Goal: Information Seeking & Learning: Learn about a topic

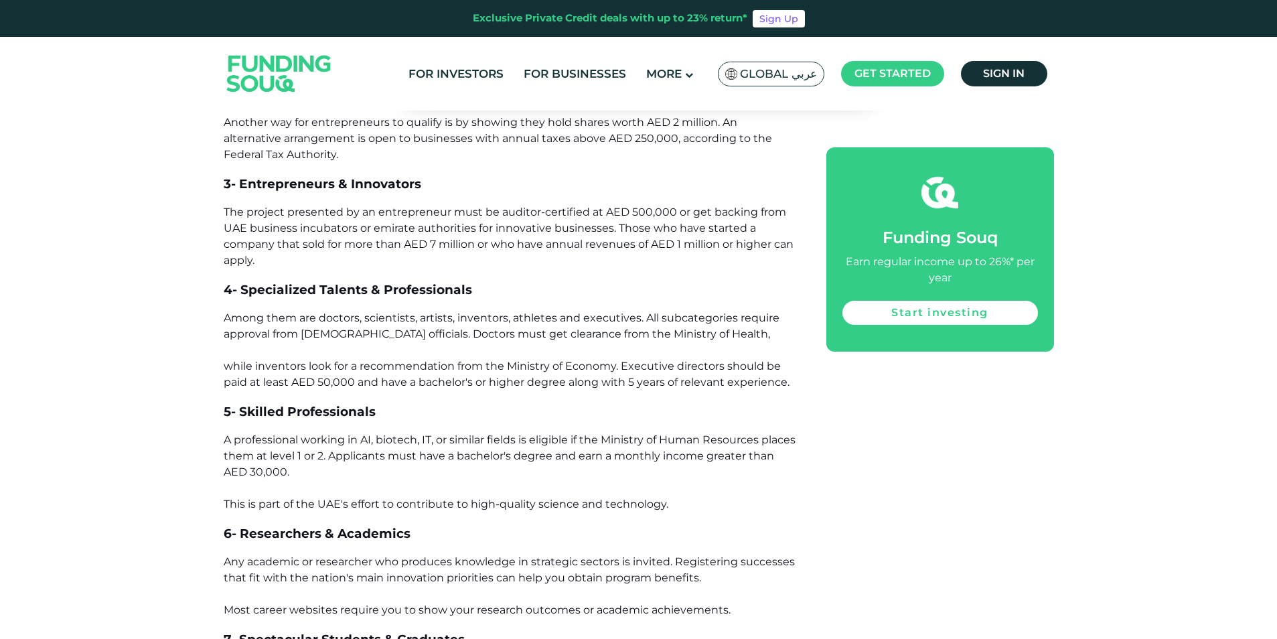
scroll to position [1473, 0]
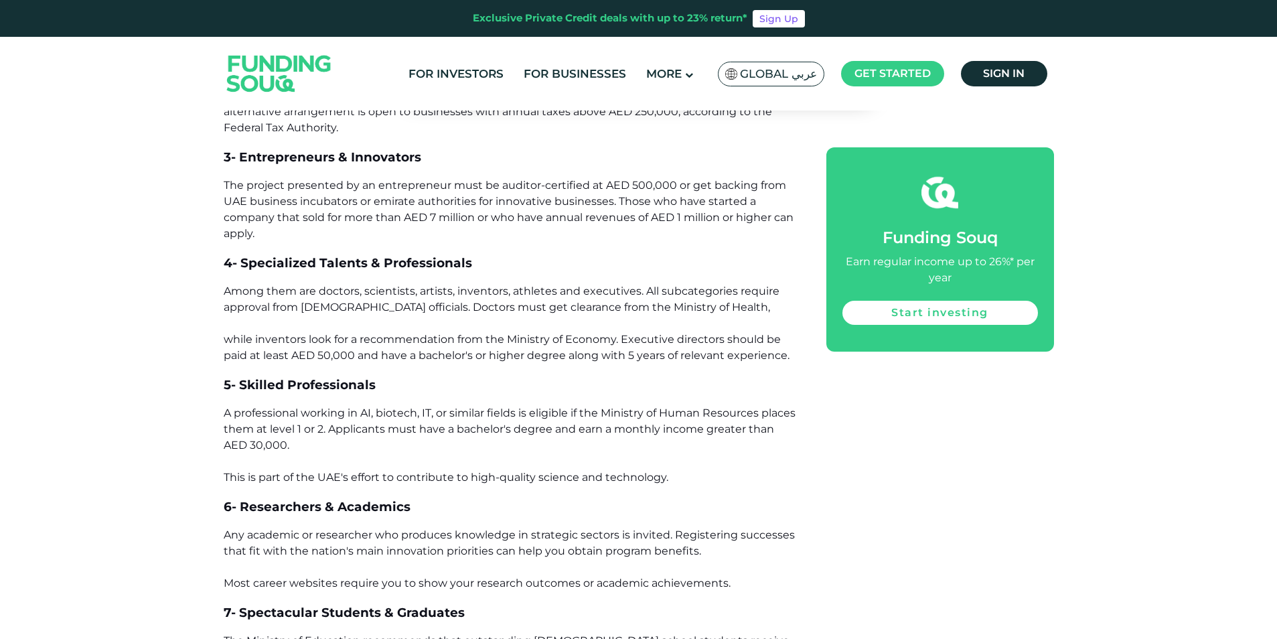
click at [388, 416] on span "A professional working in AI, biotech, IT, or similar fields is eligible if the…" at bounding box center [510, 444] width 572 height 77
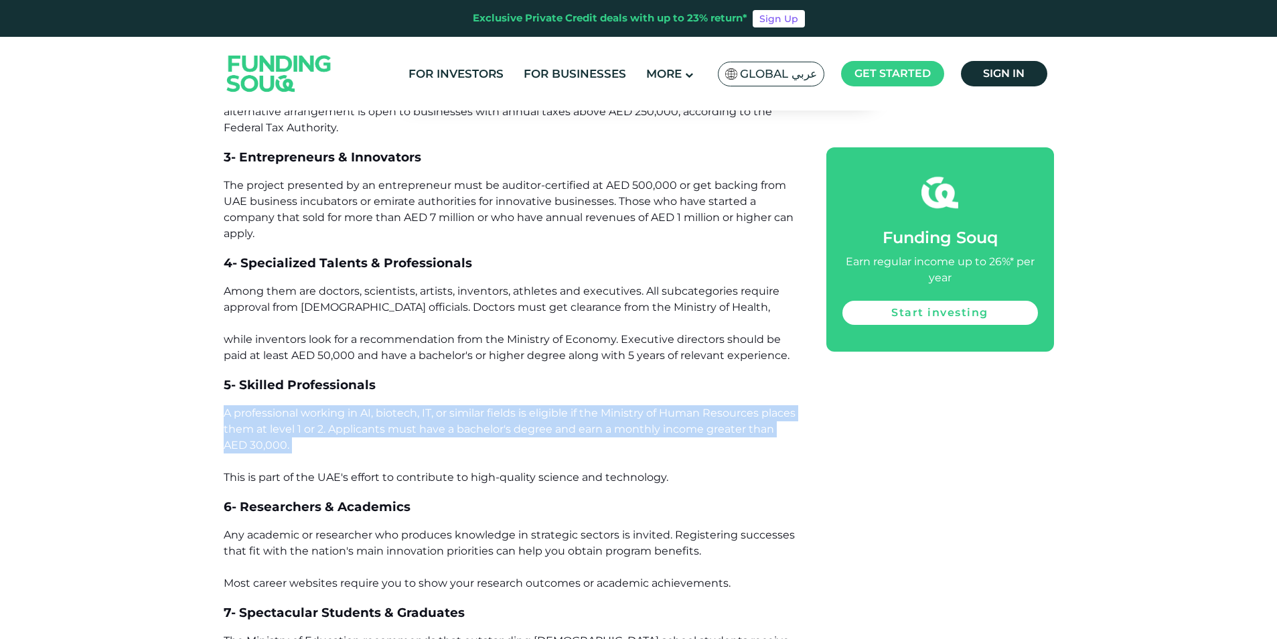
click at [388, 416] on span "A professional working in AI, biotech, IT, or similar fields is eligible if the…" at bounding box center [510, 444] width 572 height 77
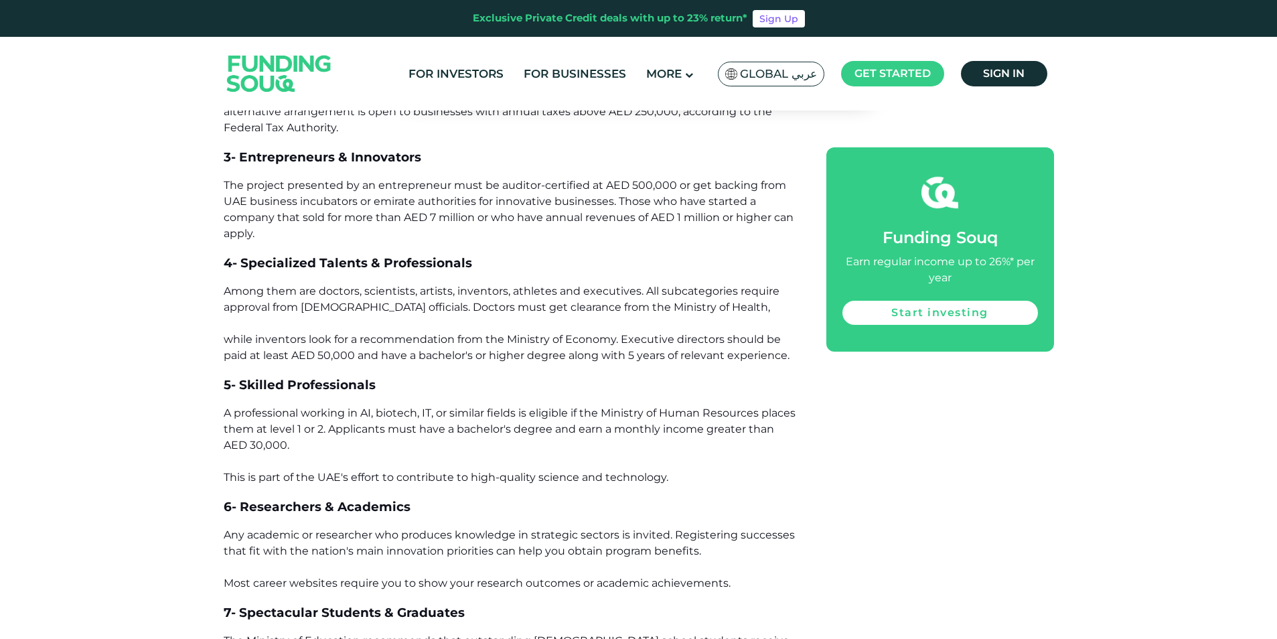
drag, startPoint x: 388, startPoint y: 416, endPoint x: 529, endPoint y: 311, distance: 176.1
click at [529, 311] on span "Among them are doctors, scientists, artists, inventors, athletes and executives…" at bounding box center [507, 323] width 566 height 77
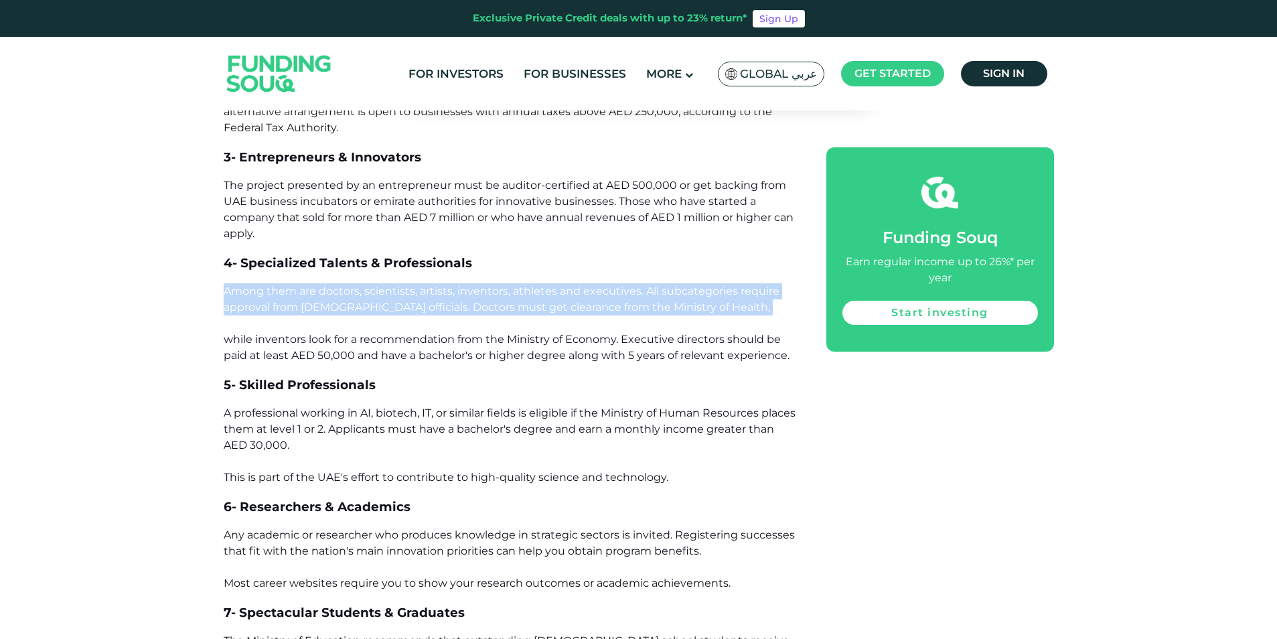
click at [529, 311] on span "Among them are doctors, scientists, artists, inventors, athletes and executives…" at bounding box center [507, 323] width 566 height 77
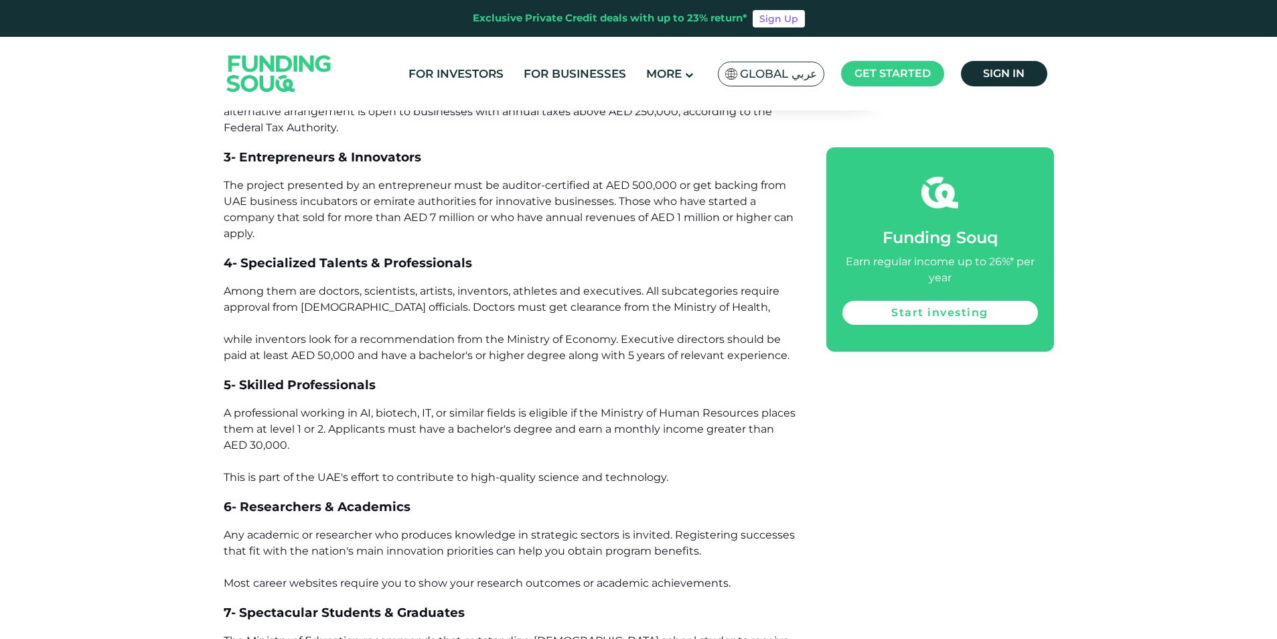
drag, startPoint x: 529, startPoint y: 311, endPoint x: 494, endPoint y: 340, distance: 45.6
click at [494, 340] on span "Among them are doctors, scientists, artists, inventors, athletes and executives…" at bounding box center [507, 323] width 566 height 77
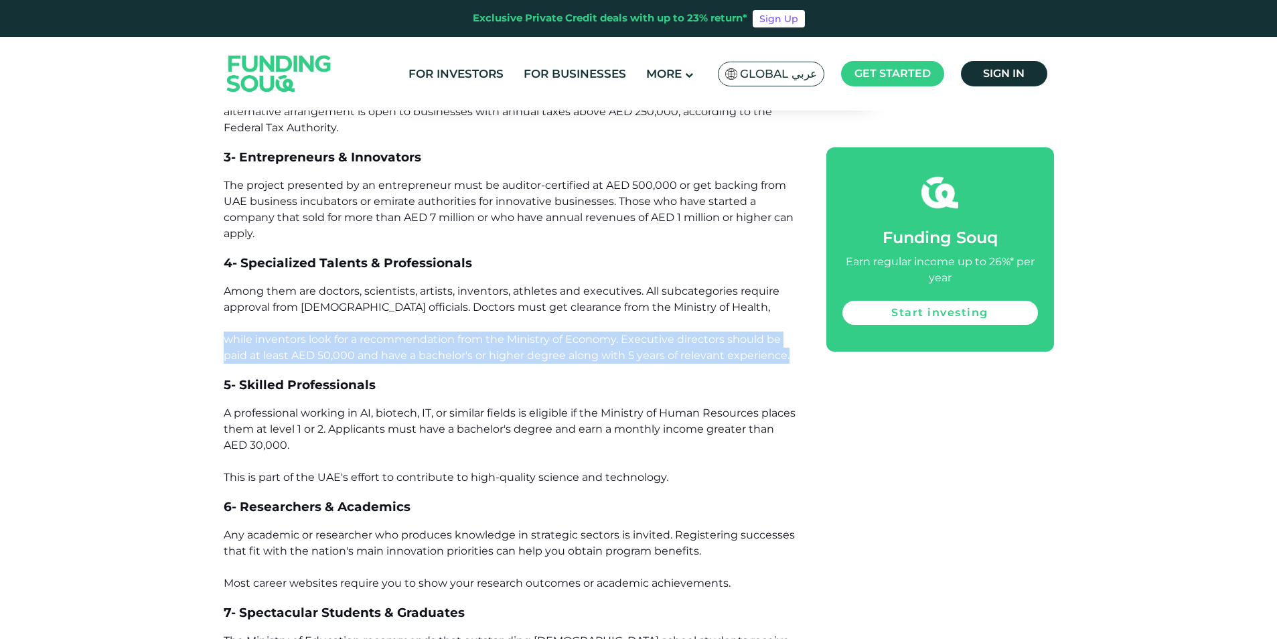
click at [494, 340] on span "Among them are doctors, scientists, artists, inventors, athletes and executives…" at bounding box center [507, 323] width 566 height 77
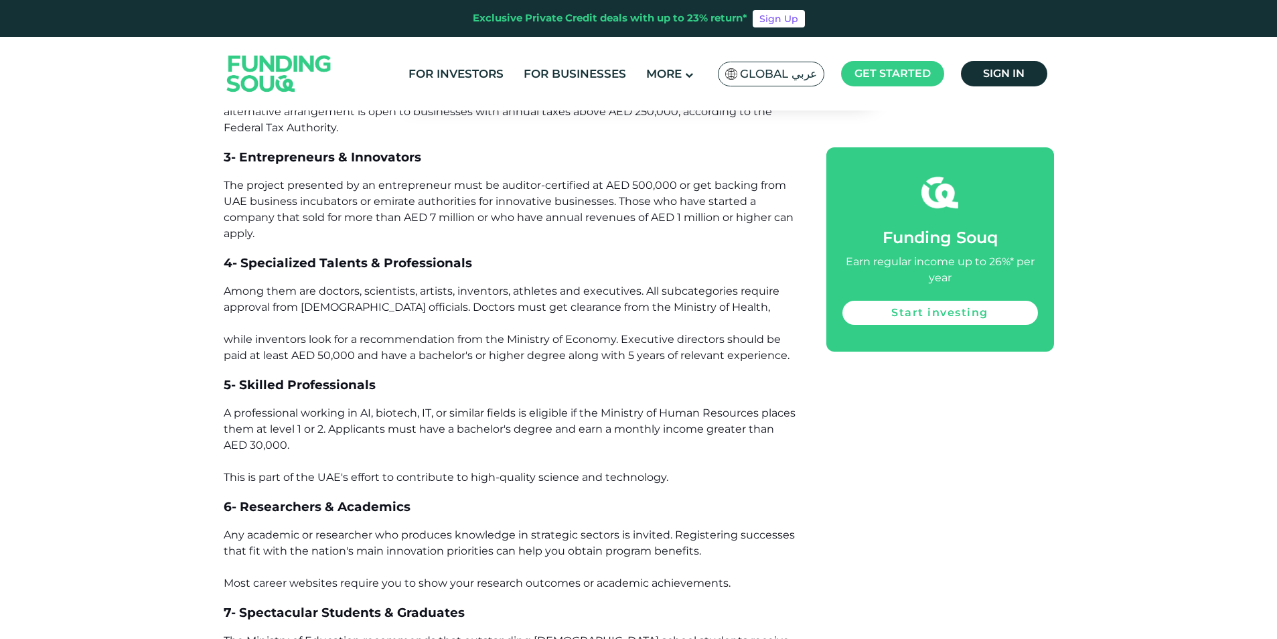
drag, startPoint x: 494, startPoint y: 340, endPoint x: 472, endPoint y: 410, distance: 73.0
click at [472, 410] on span "A professional working in AI, biotech, IT, or similar fields is eligible if the…" at bounding box center [510, 444] width 572 height 77
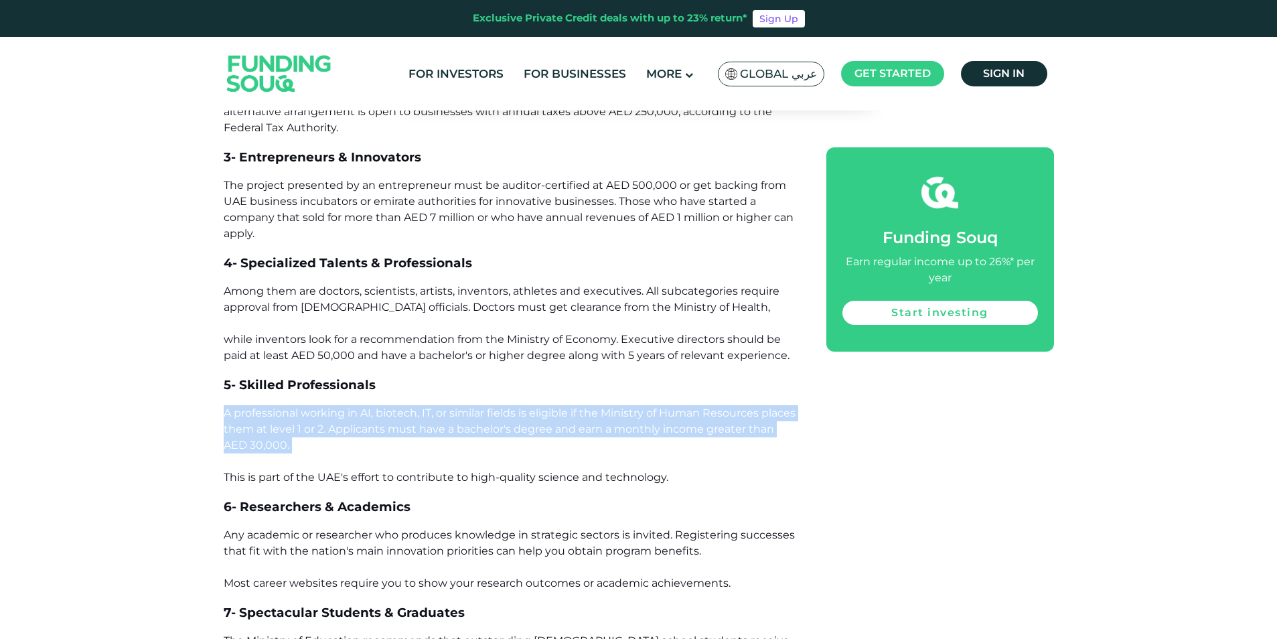
click at [472, 410] on span "A professional working in AI, biotech, IT, or similar fields is eligible if the…" at bounding box center [510, 444] width 572 height 77
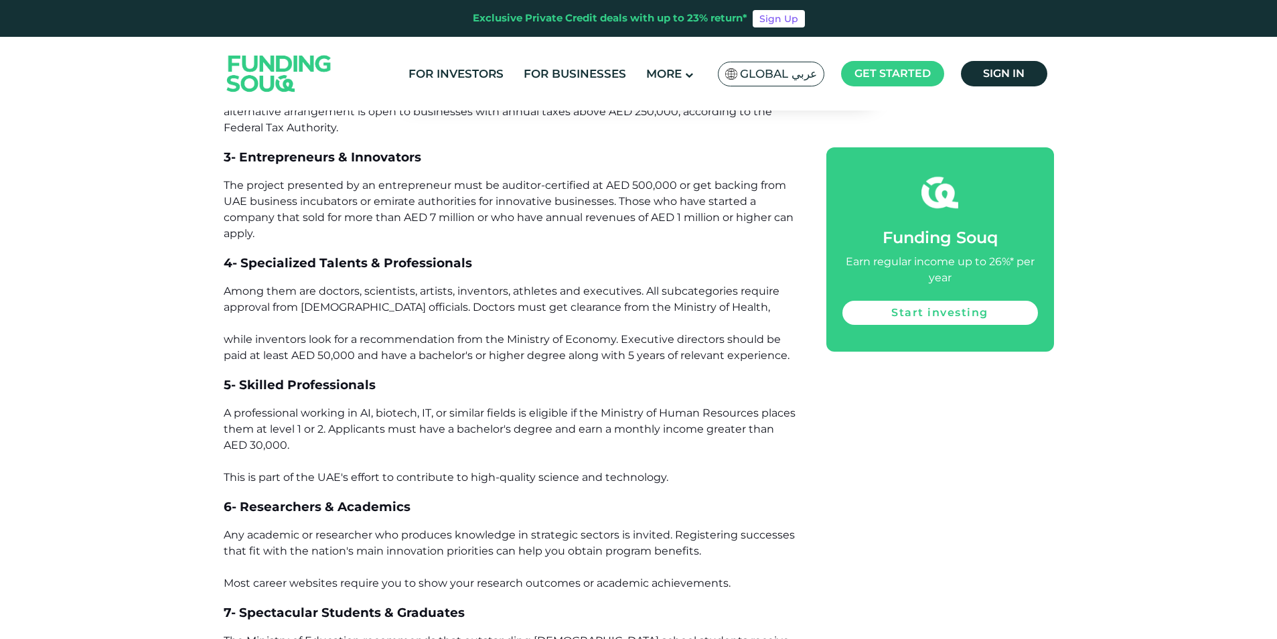
drag, startPoint x: 472, startPoint y: 410, endPoint x: 428, endPoint y: 352, distance: 72.2
click at [428, 352] on span "Among them are doctors, scientists, artists, inventors, athletes and executives…" at bounding box center [507, 323] width 566 height 77
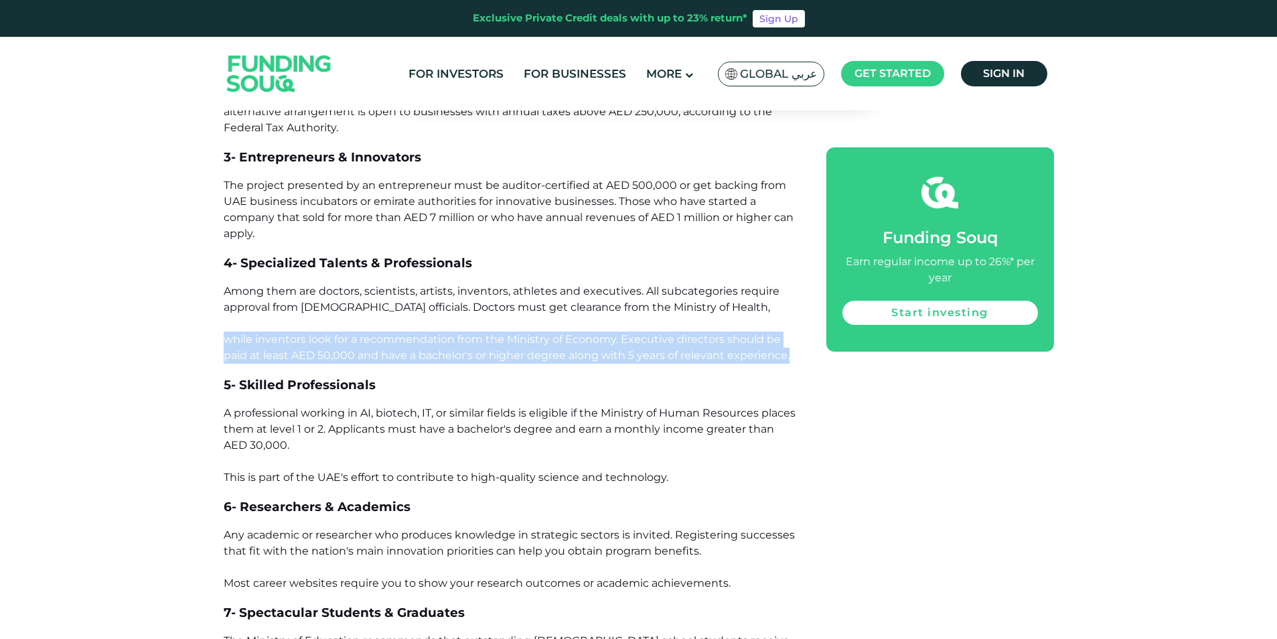
click at [428, 352] on span "Among them are doctors, scientists, artists, inventors, athletes and executives…" at bounding box center [507, 323] width 566 height 77
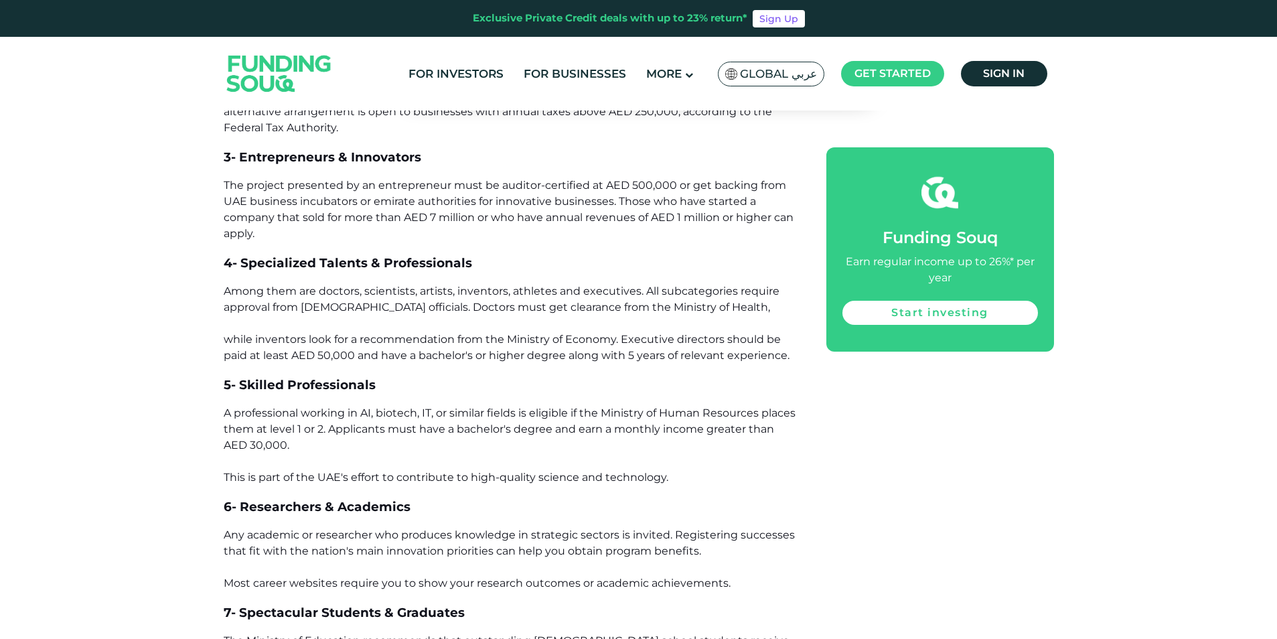
drag, startPoint x: 428, startPoint y: 352, endPoint x: 435, endPoint y: 408, distance: 56.6
click at [435, 408] on span "A professional working in AI, biotech, IT, or similar fields is eligible if the…" at bounding box center [510, 444] width 572 height 77
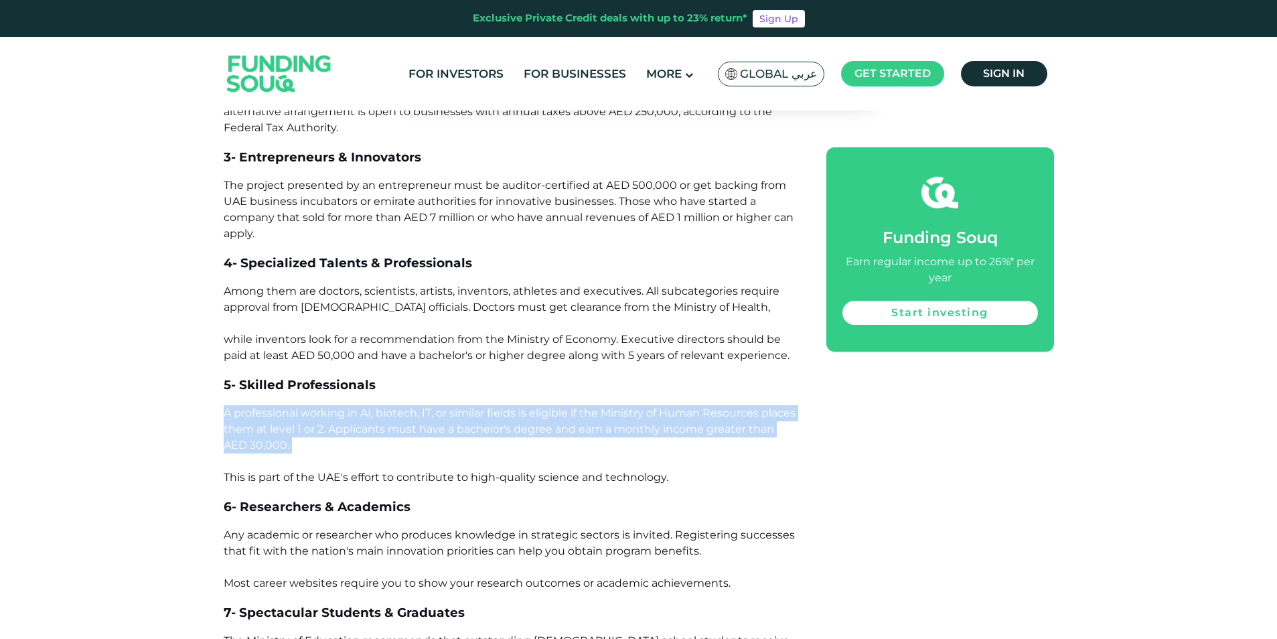
click at [435, 408] on span "A professional working in AI, biotech, IT, or similar fields is eligible if the…" at bounding box center [510, 444] width 572 height 77
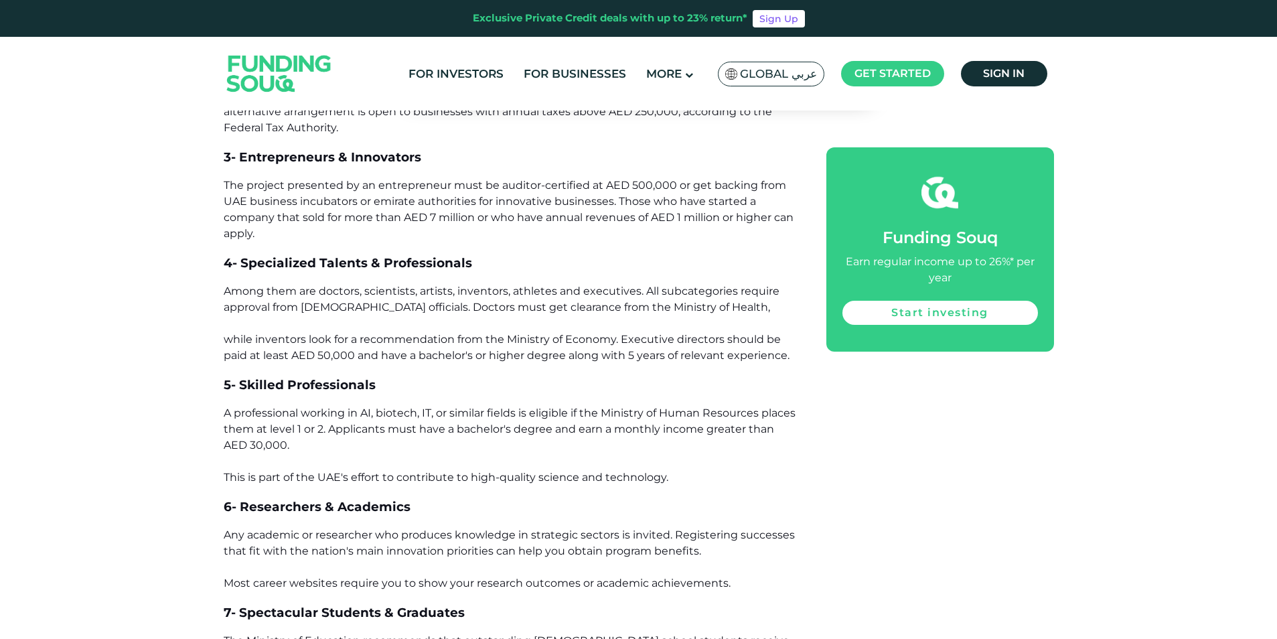
drag, startPoint x: 435, startPoint y: 408, endPoint x: 370, endPoint y: 345, distance: 90.9
click at [370, 345] on span "Among them are doctors, scientists, artists, inventors, athletes and executives…" at bounding box center [507, 323] width 566 height 77
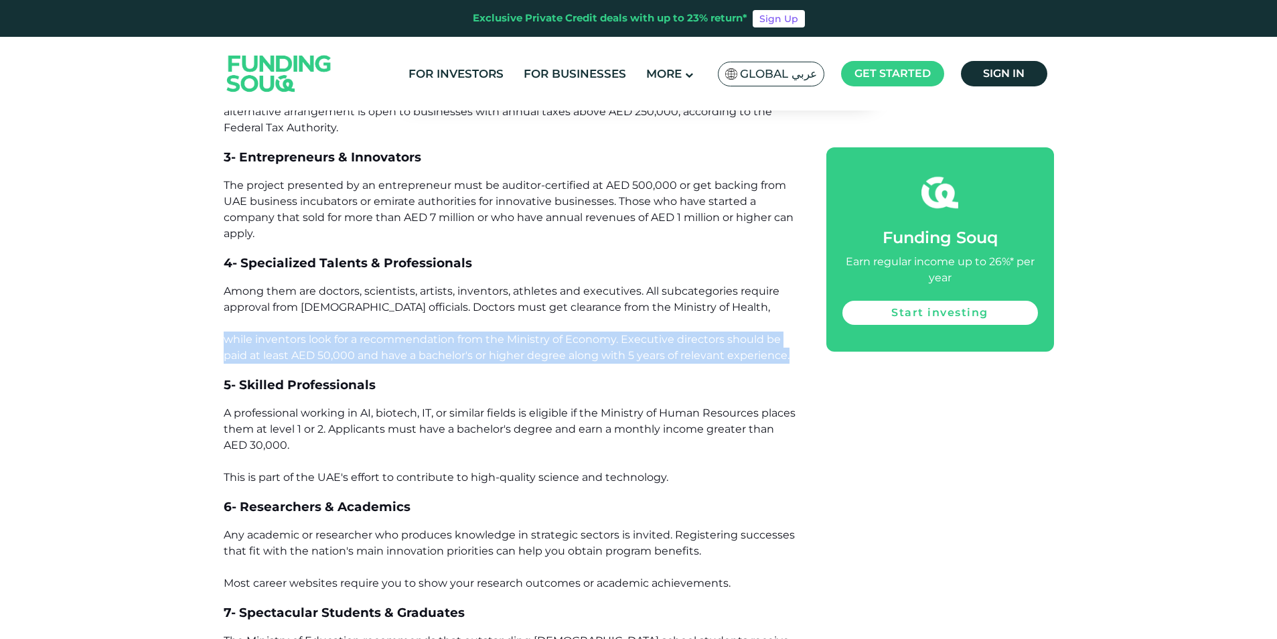
click at [370, 345] on span "Among them are doctors, scientists, artists, inventors, athletes and executives…" at bounding box center [507, 323] width 566 height 77
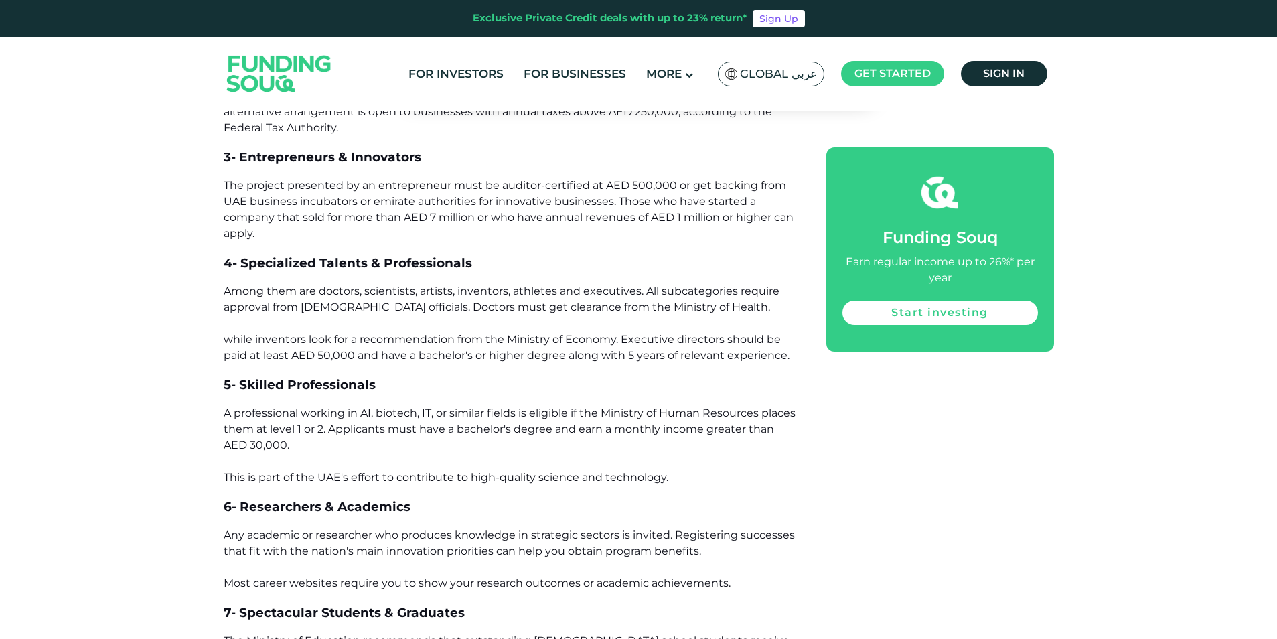
drag, startPoint x: 370, startPoint y: 345, endPoint x: 379, endPoint y: 401, distance: 56.9
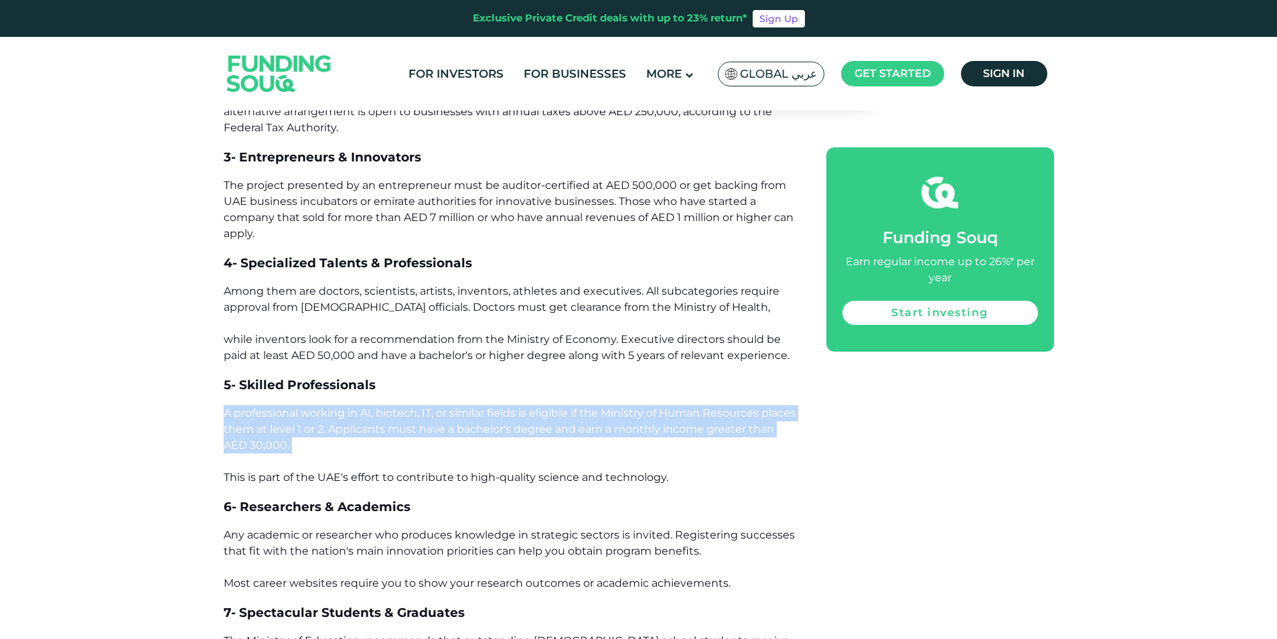
drag, startPoint x: 379, startPoint y: 401, endPoint x: 387, endPoint y: 469, distance: 68.8
click at [387, 469] on p "A professional working in AI, biotech, IT, or similar fields is eligible if the…" at bounding box center [510, 445] width 572 height 80
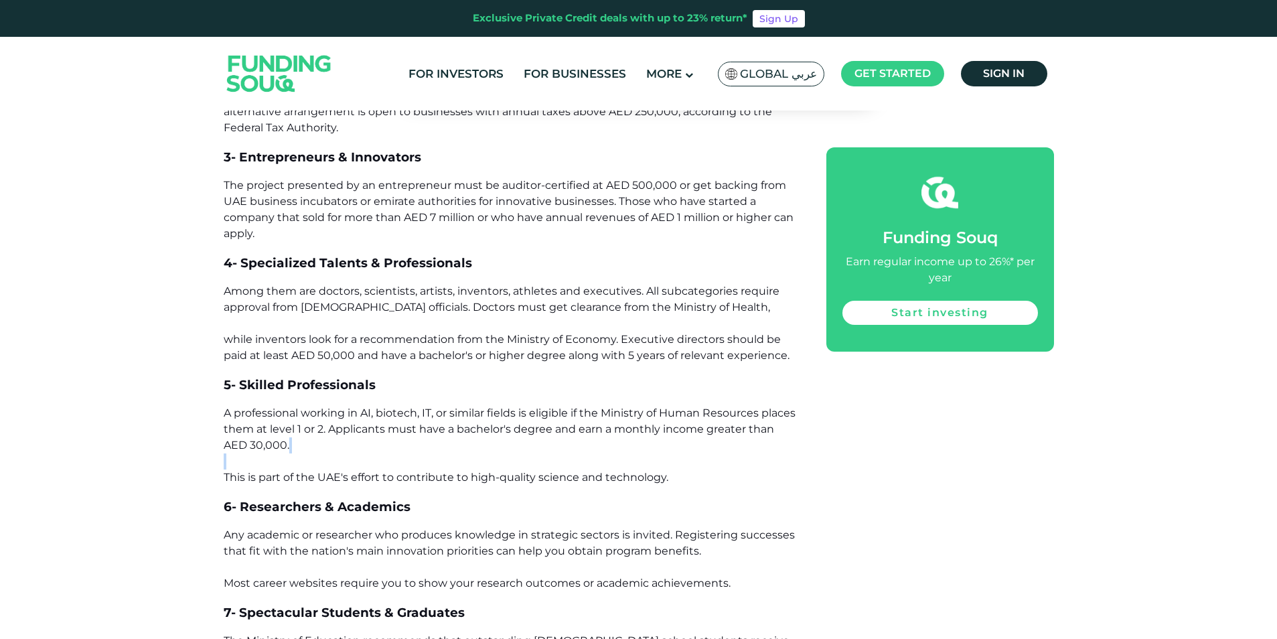
click at [387, 469] on p "A professional working in AI, biotech, IT, or similar fields is eligible if the…" at bounding box center [510, 445] width 572 height 80
click at [303, 415] on span "A professional working in AI, biotech, IT, or similar fields is eligible if the…" at bounding box center [510, 444] width 572 height 77
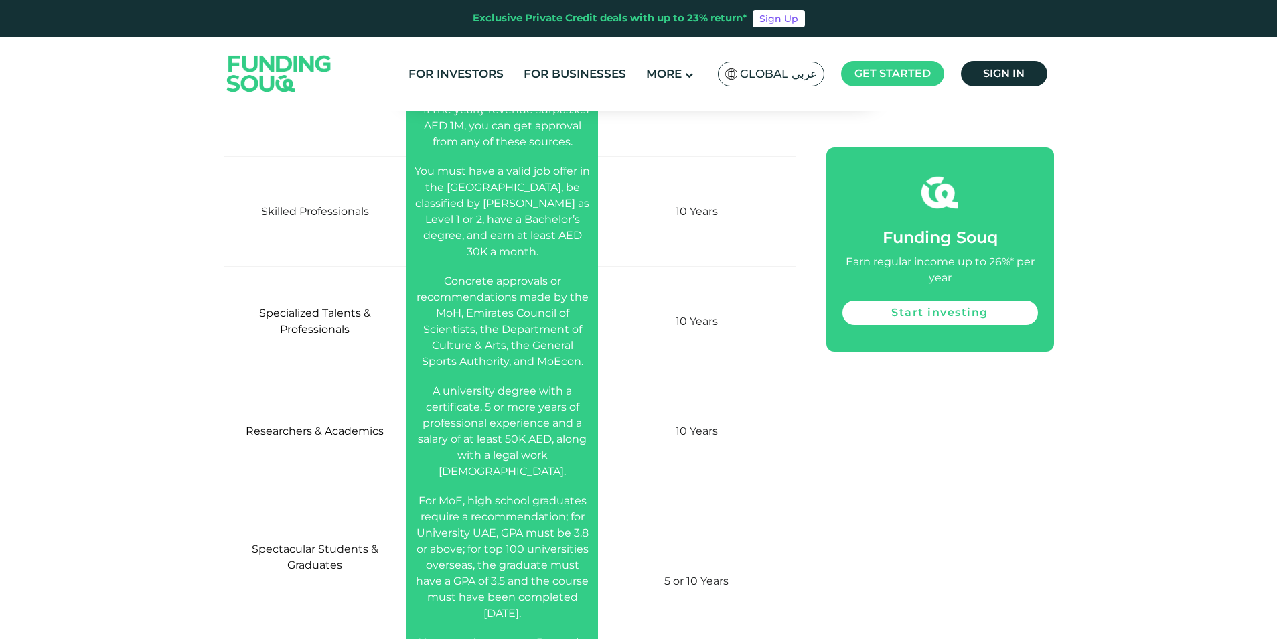
scroll to position [2544, 0]
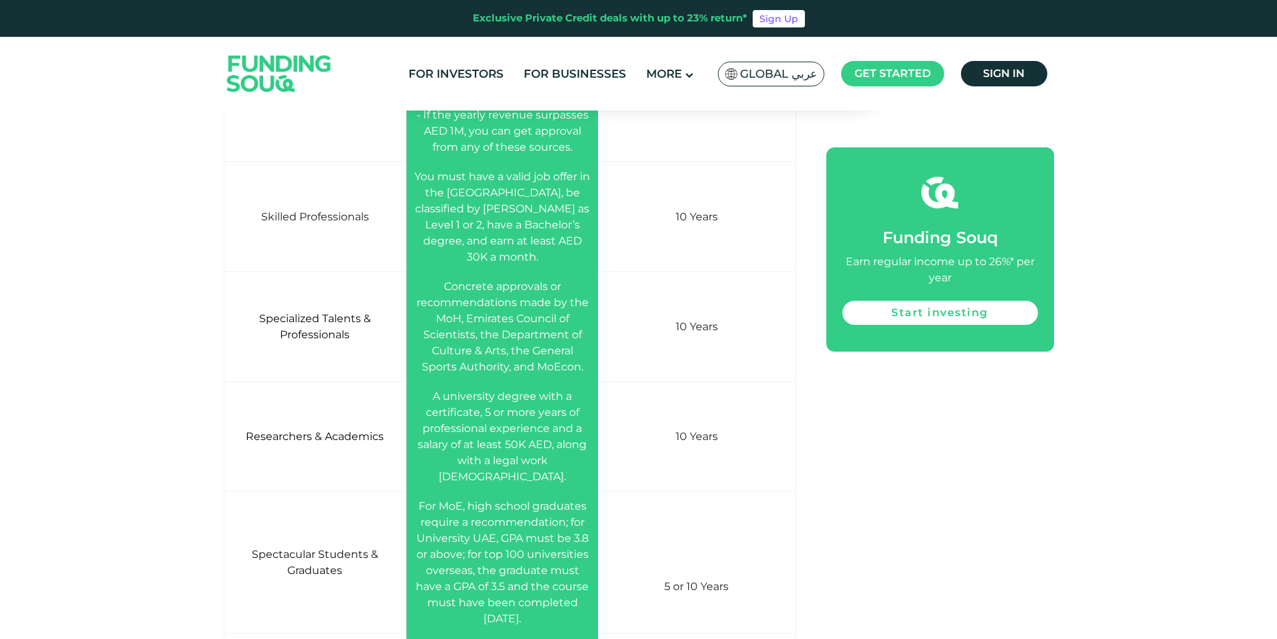
click at [488, 212] on span "You must have a valid job offer in the [GEOGRAPHIC_DATA], be classified by [PER…" at bounding box center [501, 216] width 175 height 93
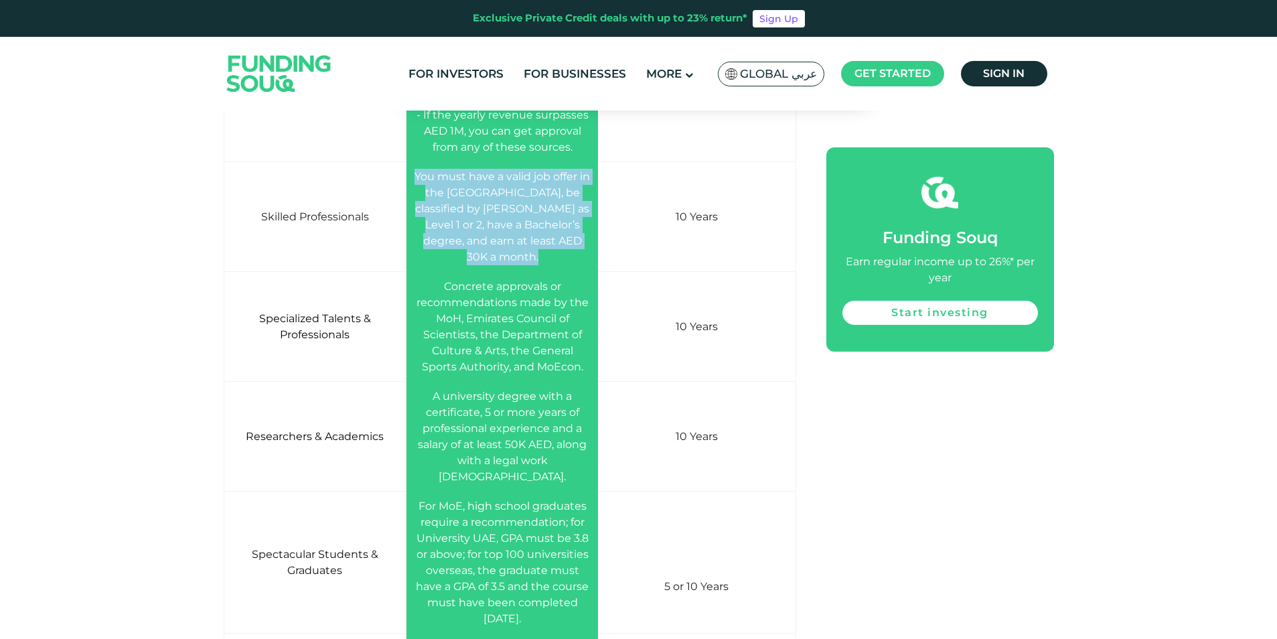
click at [488, 212] on span "You must have a valid job offer in the [GEOGRAPHIC_DATA], be classified by [PER…" at bounding box center [501, 216] width 175 height 93
drag, startPoint x: 488, startPoint y: 212, endPoint x: 501, endPoint y: 241, distance: 32.1
click at [501, 241] on span "You must have a valid job offer in the [GEOGRAPHIC_DATA], be classified by [PER…" at bounding box center [501, 216] width 175 height 93
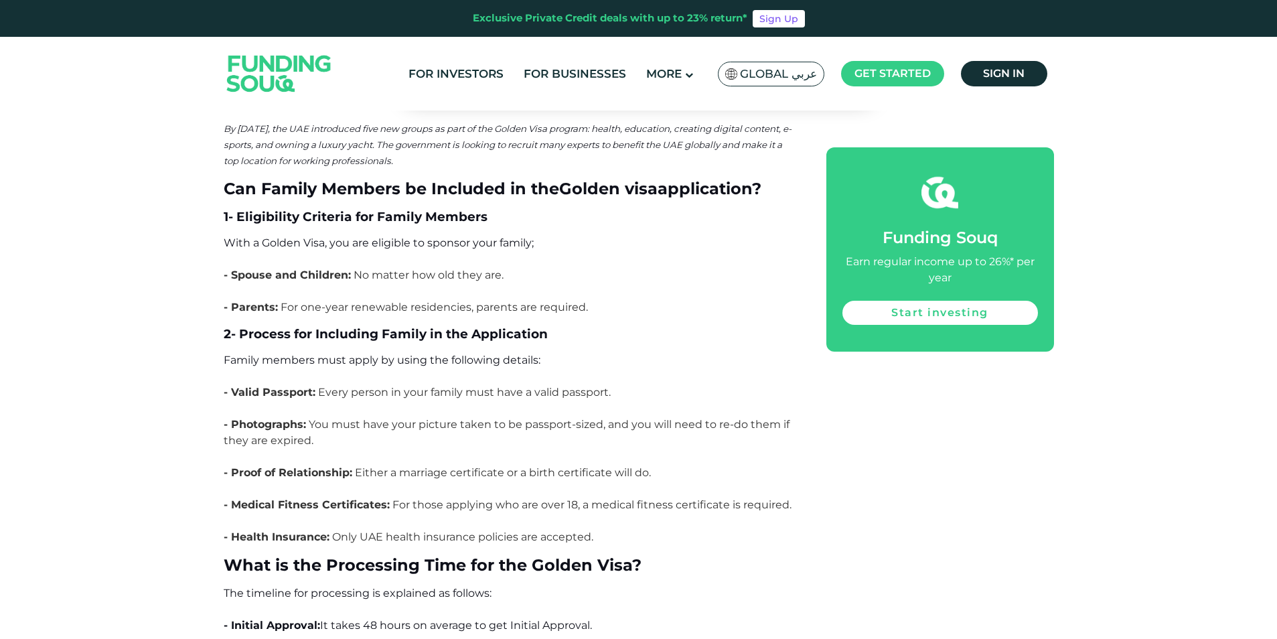
scroll to position [6159, 0]
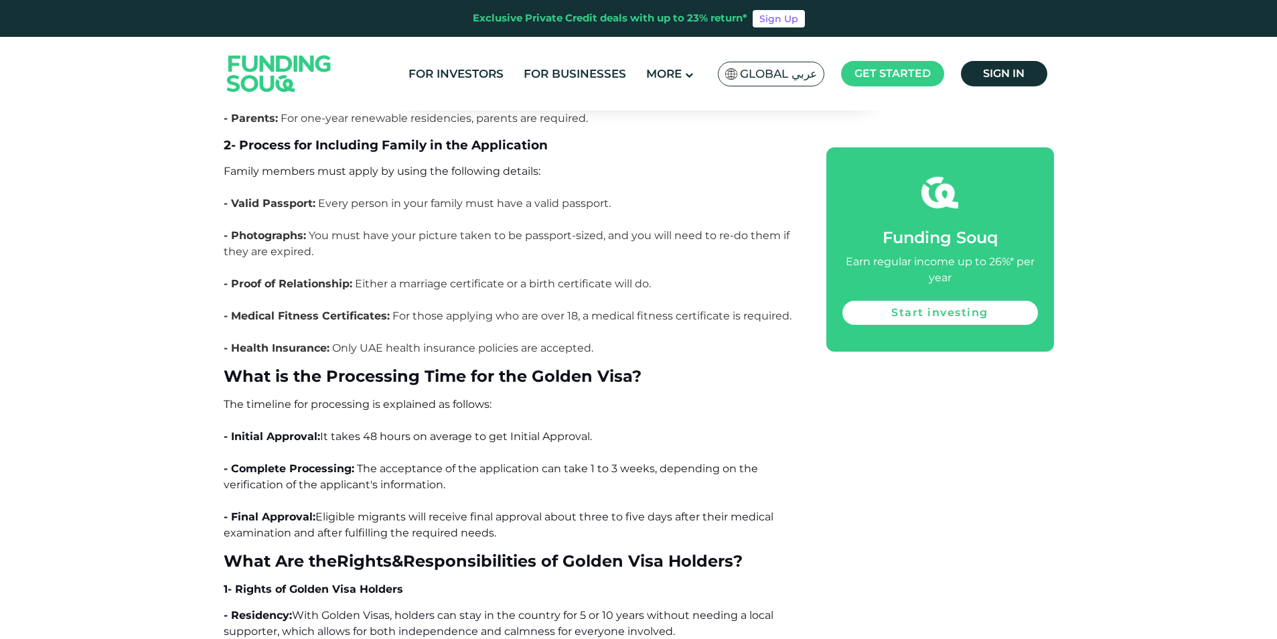
click at [347, 430] on span "It takes 48 hours on average to get Initial Approval." at bounding box center [456, 436] width 272 height 13
drag, startPoint x: 347, startPoint y: 338, endPoint x: 308, endPoint y: 340, distance: 39.5
click at [308, 430] on span "- Initial Approval:" at bounding box center [272, 436] width 96 height 13
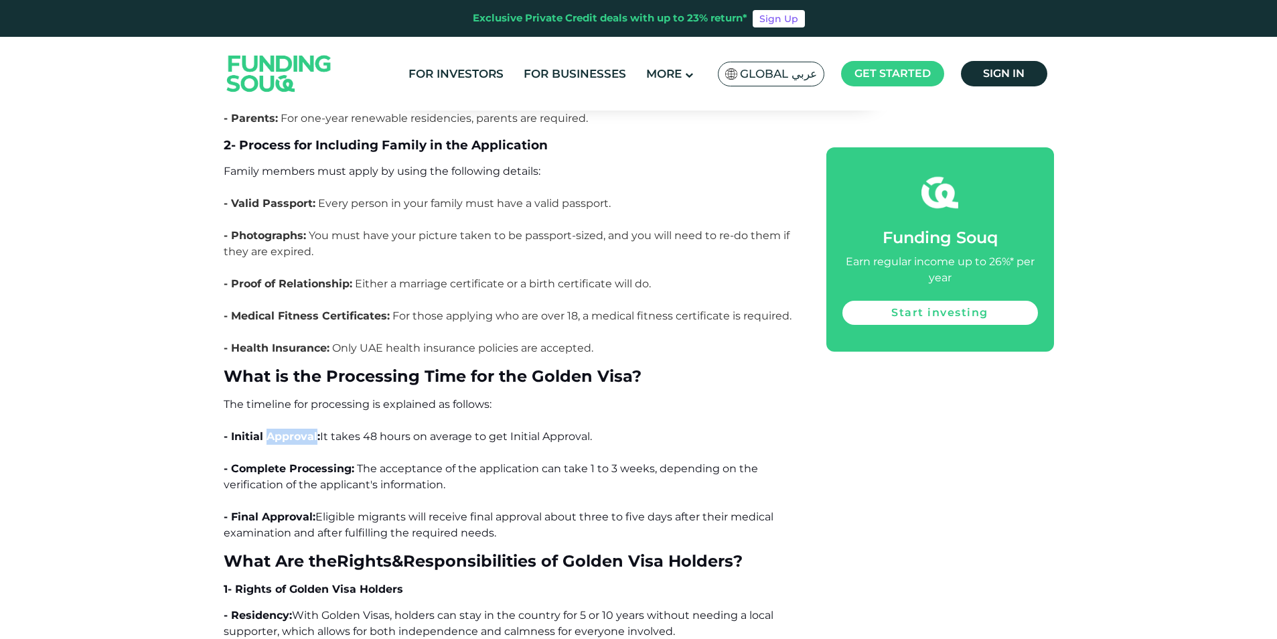
click at [308, 430] on span "- Initial Approval:" at bounding box center [272, 436] width 96 height 13
drag, startPoint x: 308, startPoint y: 340, endPoint x: 408, endPoint y: 378, distance: 107.4
click at [408, 462] on span "The acceptance of the application can take 1 to 3 weeks, depending on the verif…" at bounding box center [491, 476] width 534 height 29
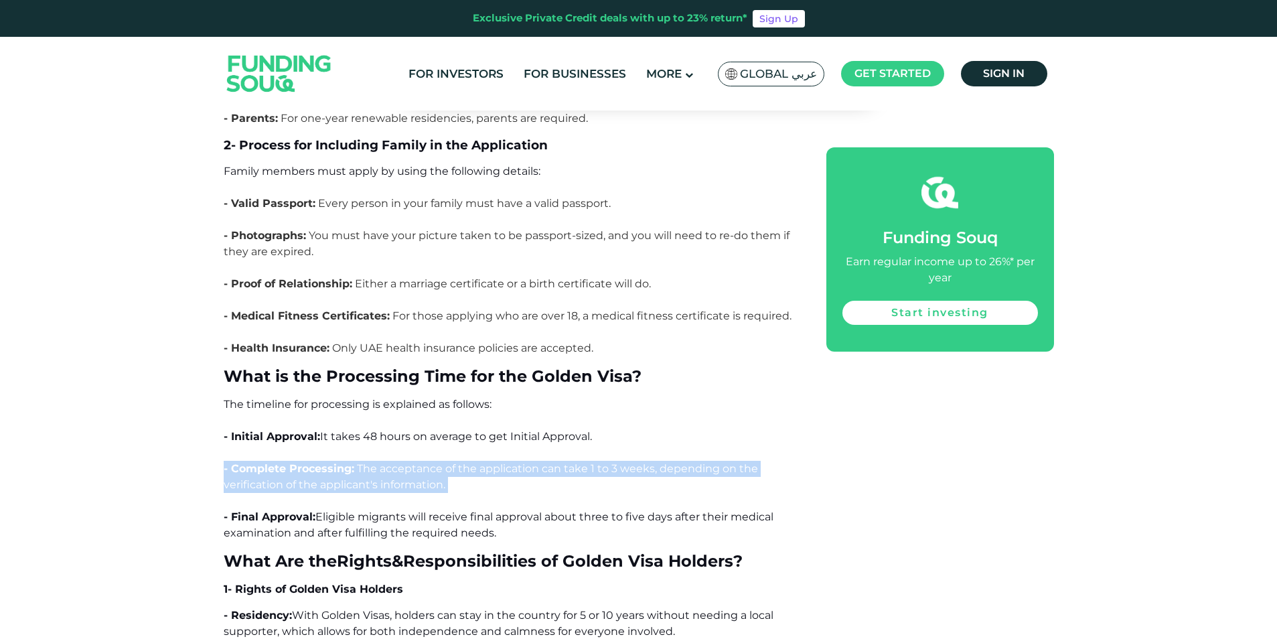
click at [408, 462] on span "The acceptance of the application can take 1 to 3 weeks, depending on the verif…" at bounding box center [491, 476] width 534 height 29
drag, startPoint x: 408, startPoint y: 378, endPoint x: 354, endPoint y: 378, distance: 54.2
click at [354, 462] on span "The acceptance of the application can take 1 to 3 weeks, depending on the verif…" at bounding box center [491, 476] width 534 height 29
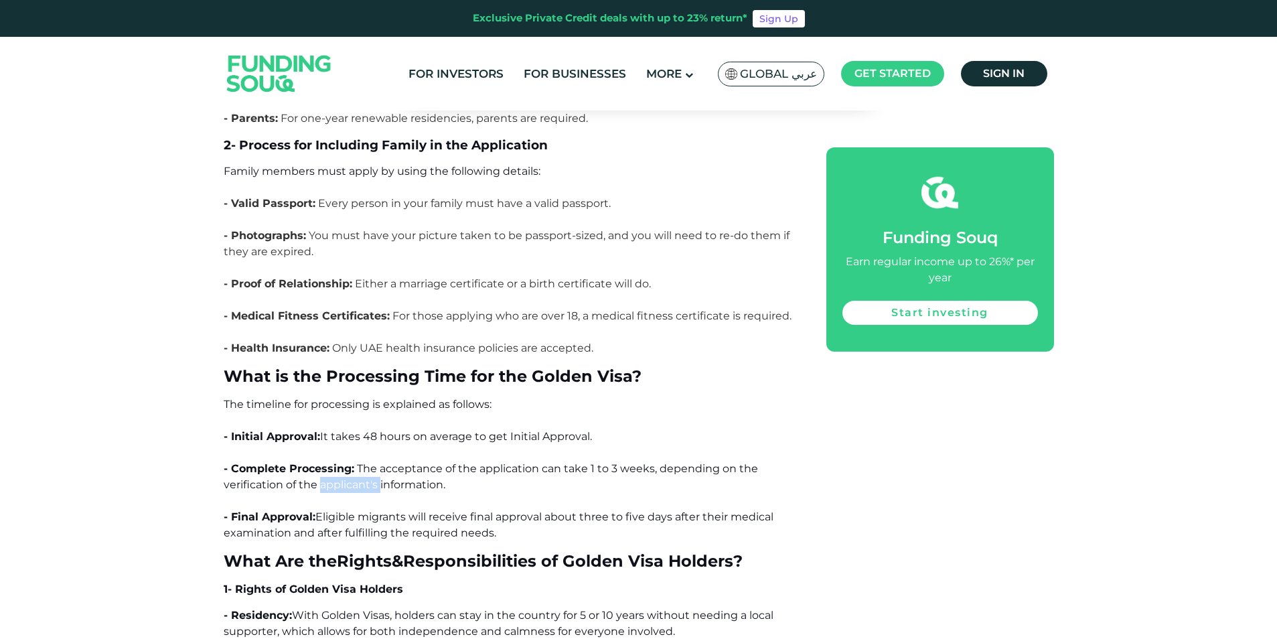
click at [354, 462] on span "The acceptance of the application can take 1 to 3 weeks, depending on the verif…" at bounding box center [491, 476] width 534 height 29
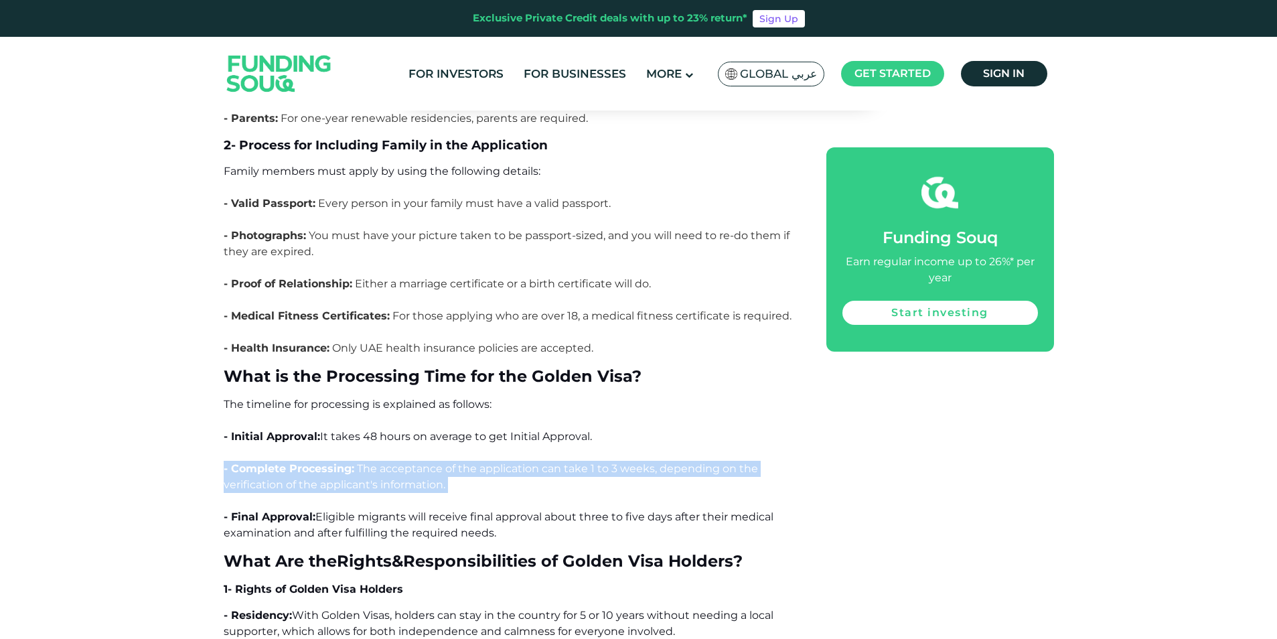
click at [354, 462] on span "The acceptance of the application can take 1 to 3 weeks, depending on the verif…" at bounding box center [491, 476] width 534 height 29
drag, startPoint x: 354, startPoint y: 378, endPoint x: 452, endPoint y: 376, distance: 97.8
click at [452, 396] on p "The timeline for processing is explained as follows: - Initial Approval: It tak…" at bounding box center [510, 468] width 572 height 145
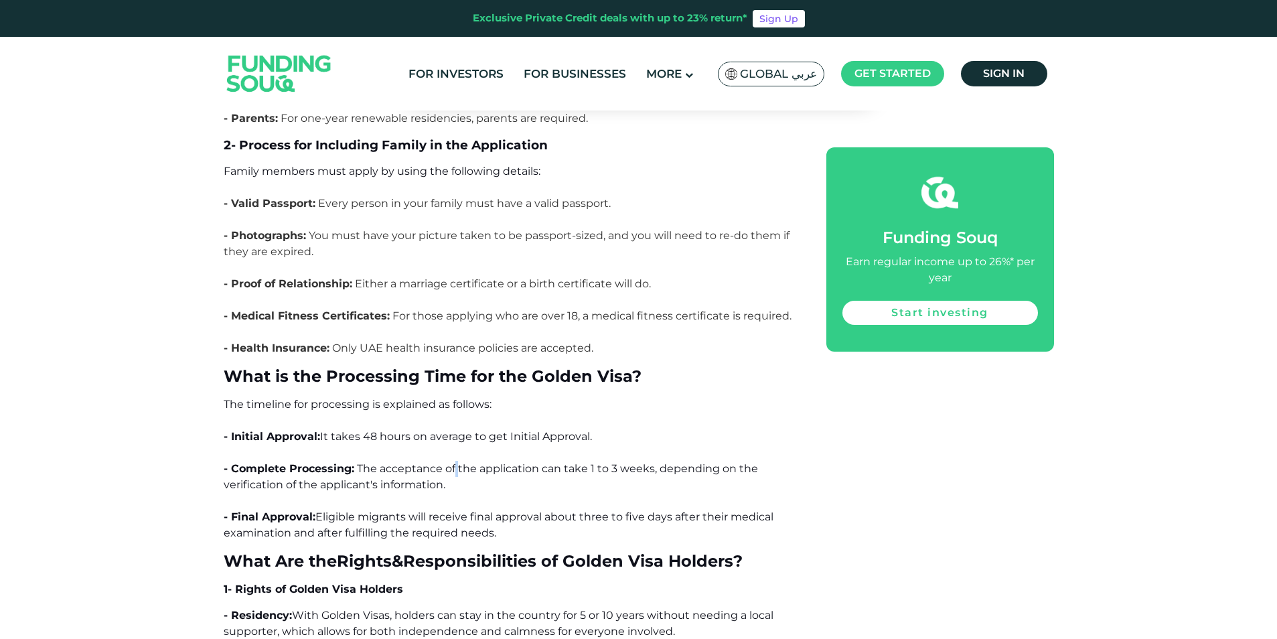
click at [452, 396] on p "The timeline for processing is explained as follows: - Initial Approval: It tak…" at bounding box center [510, 468] width 572 height 145
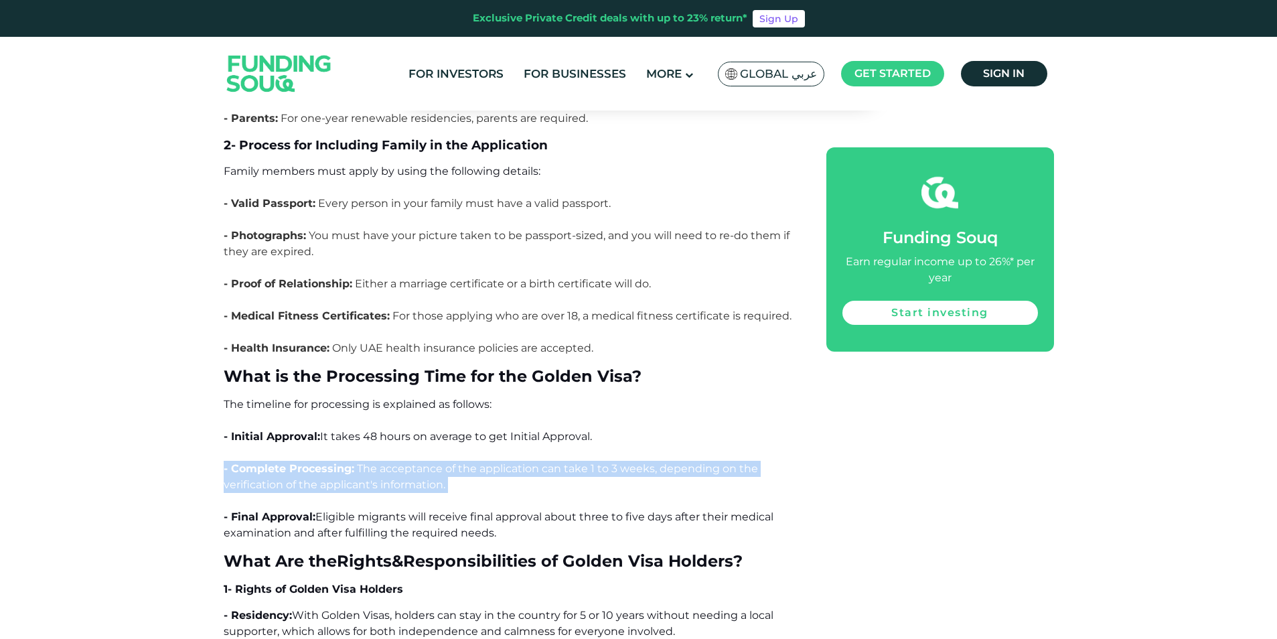
click at [452, 396] on p "The timeline for processing is explained as follows: - Initial Approval: It tak…" at bounding box center [510, 468] width 572 height 145
drag, startPoint x: 452, startPoint y: 376, endPoint x: 558, endPoint y: 374, distance: 106.4
click at [558, 462] on span "The acceptance of the application can take 1 to 3 weeks, depending on the verif…" at bounding box center [491, 476] width 534 height 29
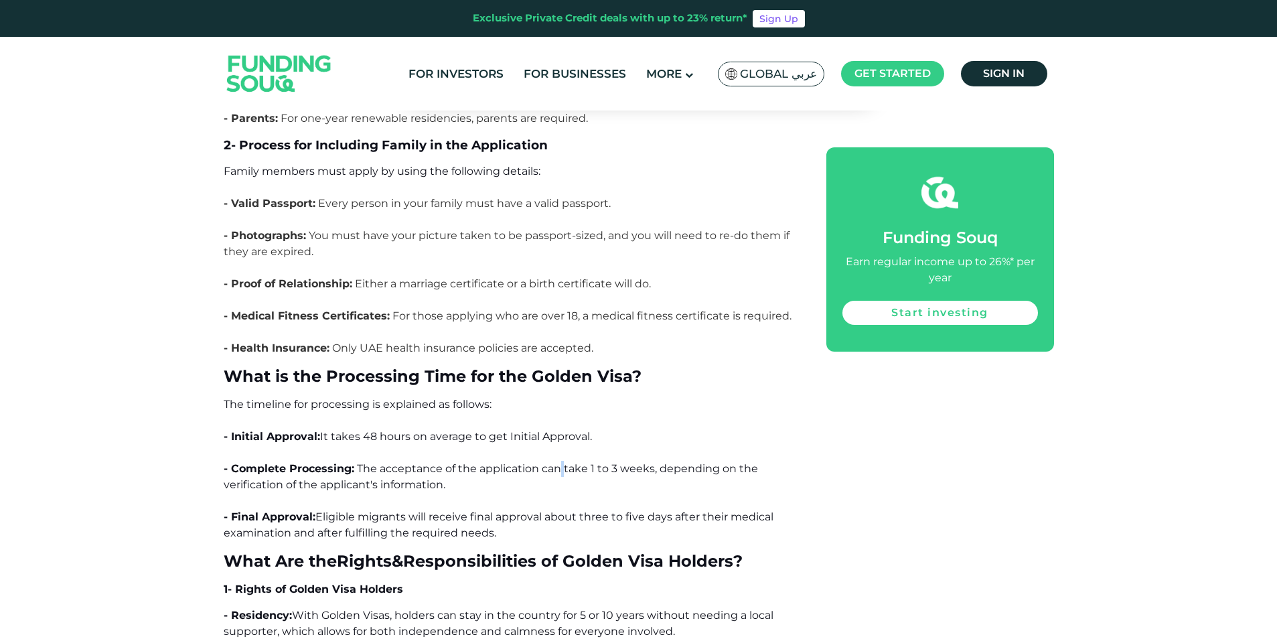
click at [558, 462] on span "The acceptance of the application can take 1 to 3 weeks, depending on the verif…" at bounding box center [491, 476] width 534 height 29
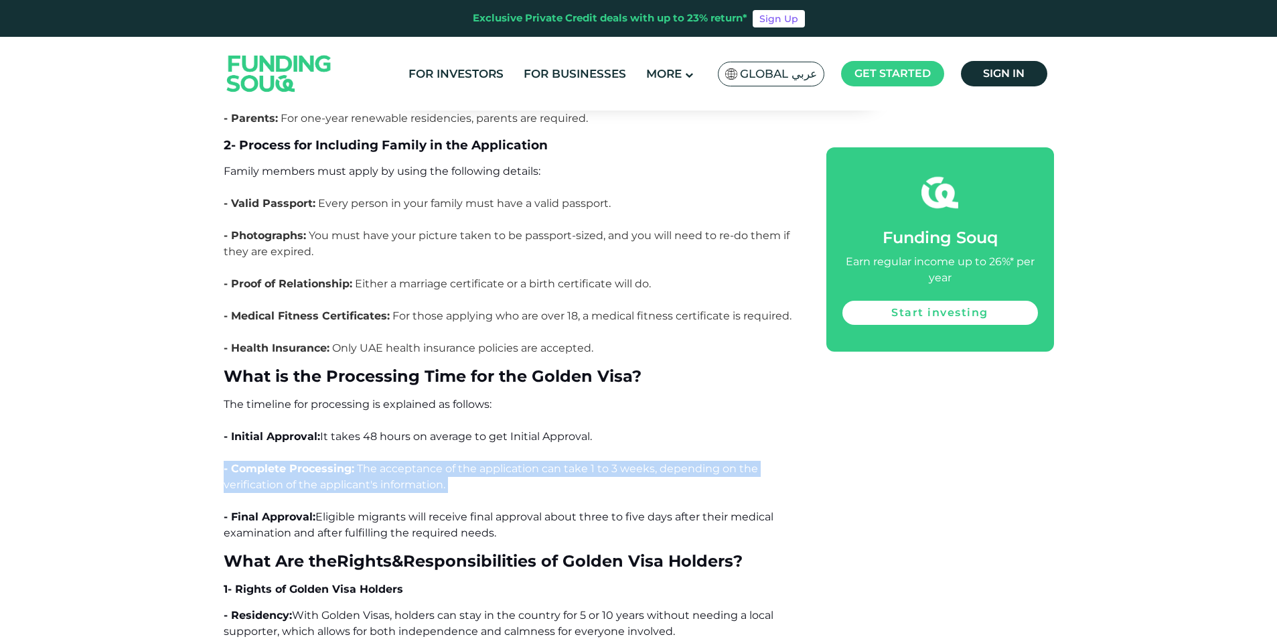
click at [558, 462] on span "The acceptance of the application can take 1 to 3 weeks, depending on the verif…" at bounding box center [491, 476] width 534 height 29
drag, startPoint x: 558, startPoint y: 374, endPoint x: 501, endPoint y: 375, distance: 57.6
click at [501, 462] on span "The acceptance of the application can take 1 to 3 weeks, depending on the verif…" at bounding box center [491, 476] width 534 height 29
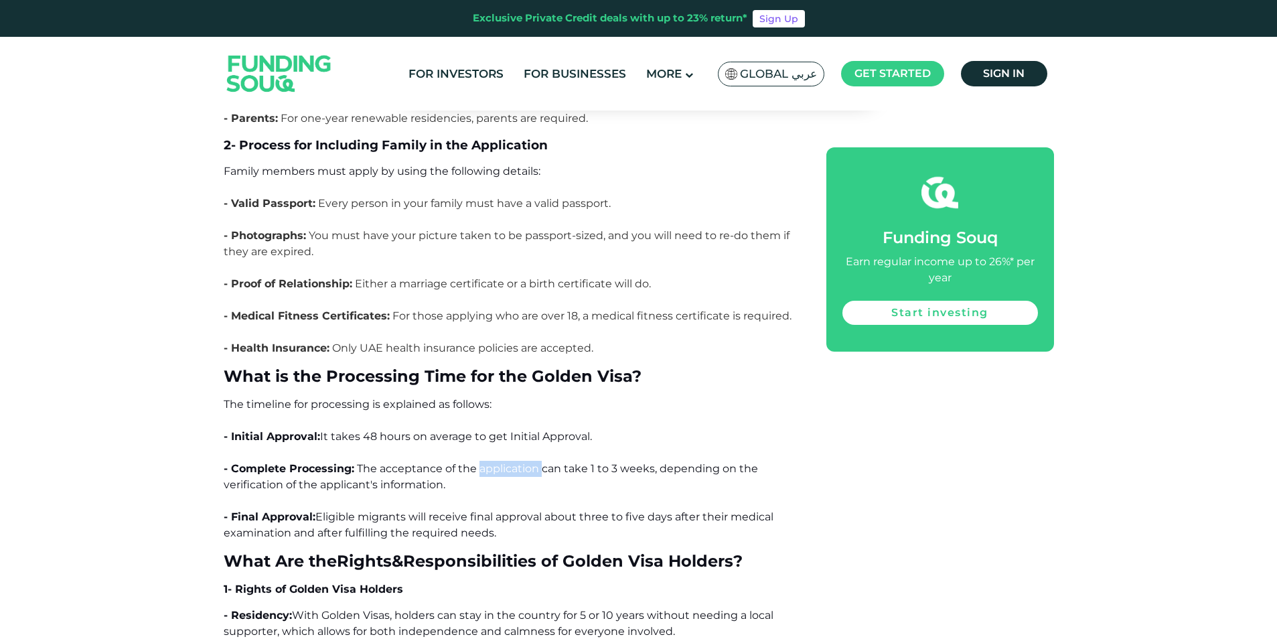
click at [501, 462] on span "The acceptance of the application can take 1 to 3 weeks, depending on the verif…" at bounding box center [491, 476] width 534 height 29
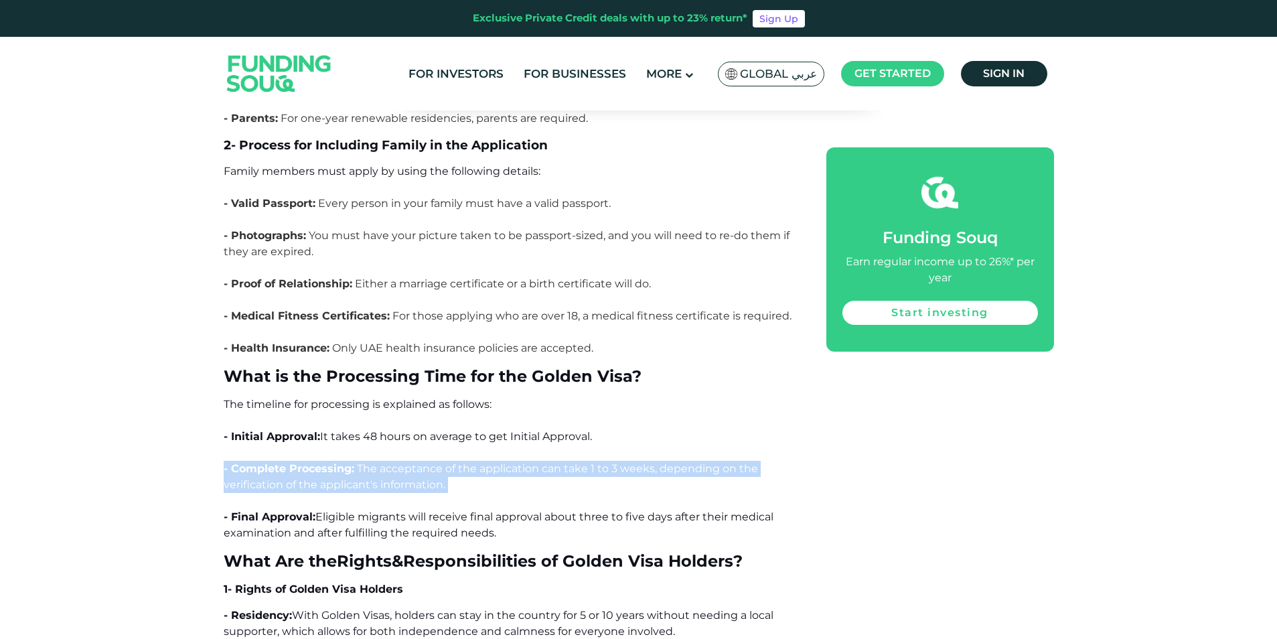
click at [501, 462] on span "The acceptance of the application can take 1 to 3 weeks, depending on the verif…" at bounding box center [491, 476] width 534 height 29
drag, startPoint x: 501, startPoint y: 375, endPoint x: 481, endPoint y: 372, distance: 19.7
click at [481, 462] on span "The acceptance of the application can take 1 to 3 weeks, depending on the verif…" at bounding box center [491, 476] width 534 height 29
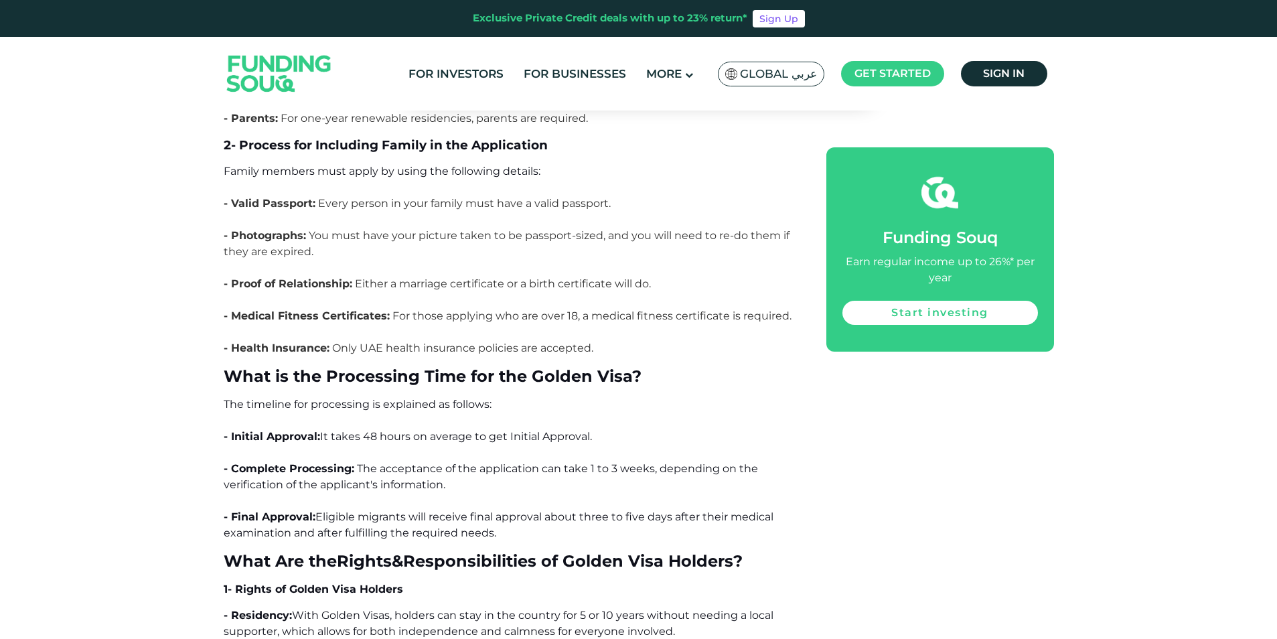
click at [464, 510] on span "Eligible migrants will receive final approval about three to five days after th…" at bounding box center [499, 524] width 550 height 29
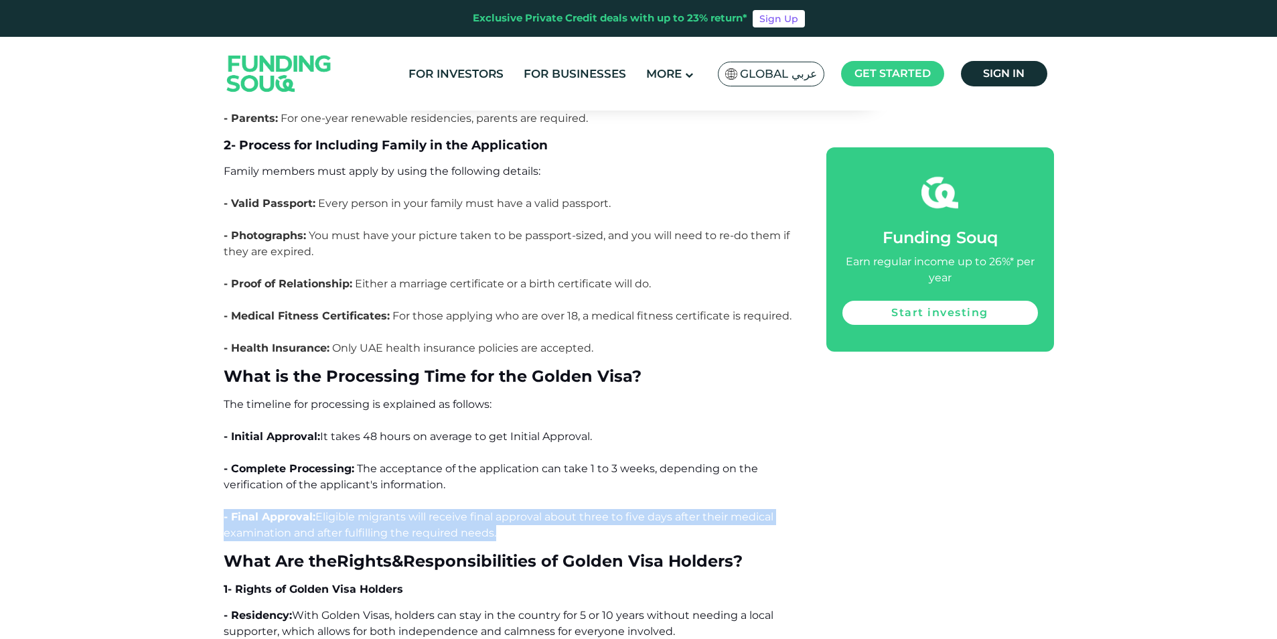
click at [464, 510] on span "Eligible migrants will receive final approval about three to five days after th…" at bounding box center [499, 524] width 550 height 29
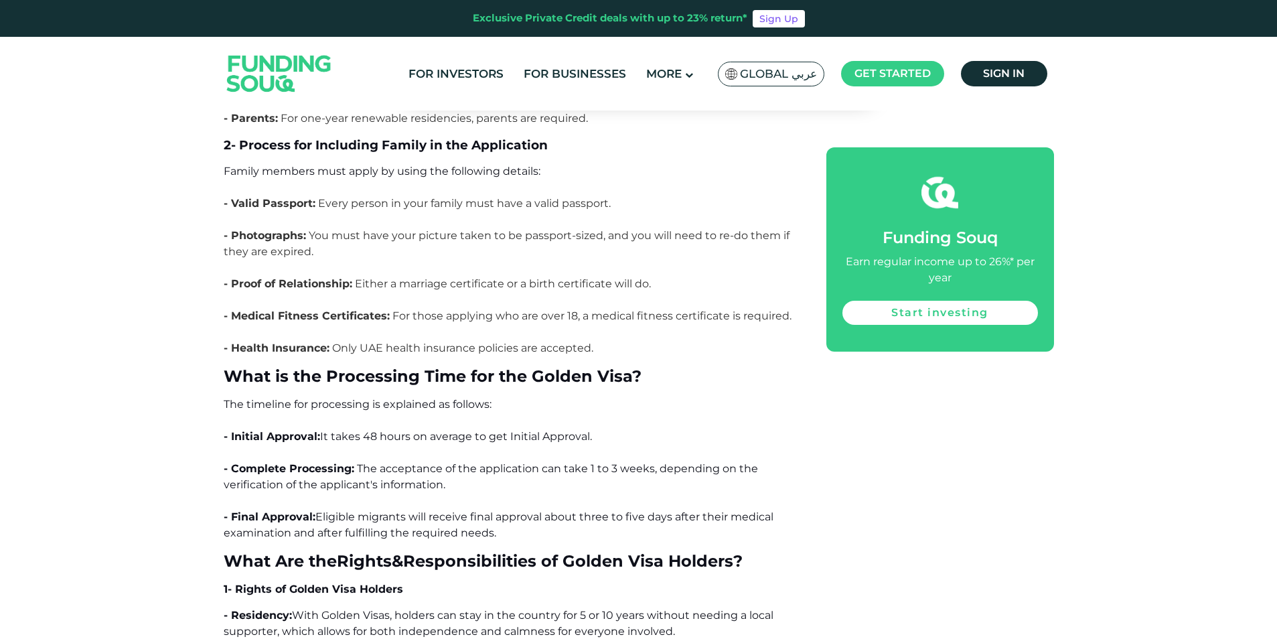
drag, startPoint x: 464, startPoint y: 428, endPoint x: 391, endPoint y: 380, distance: 87.5
click at [391, 462] on span "The acceptance of the application can take 1 to 3 weeks, depending on the verif…" at bounding box center [491, 476] width 534 height 29
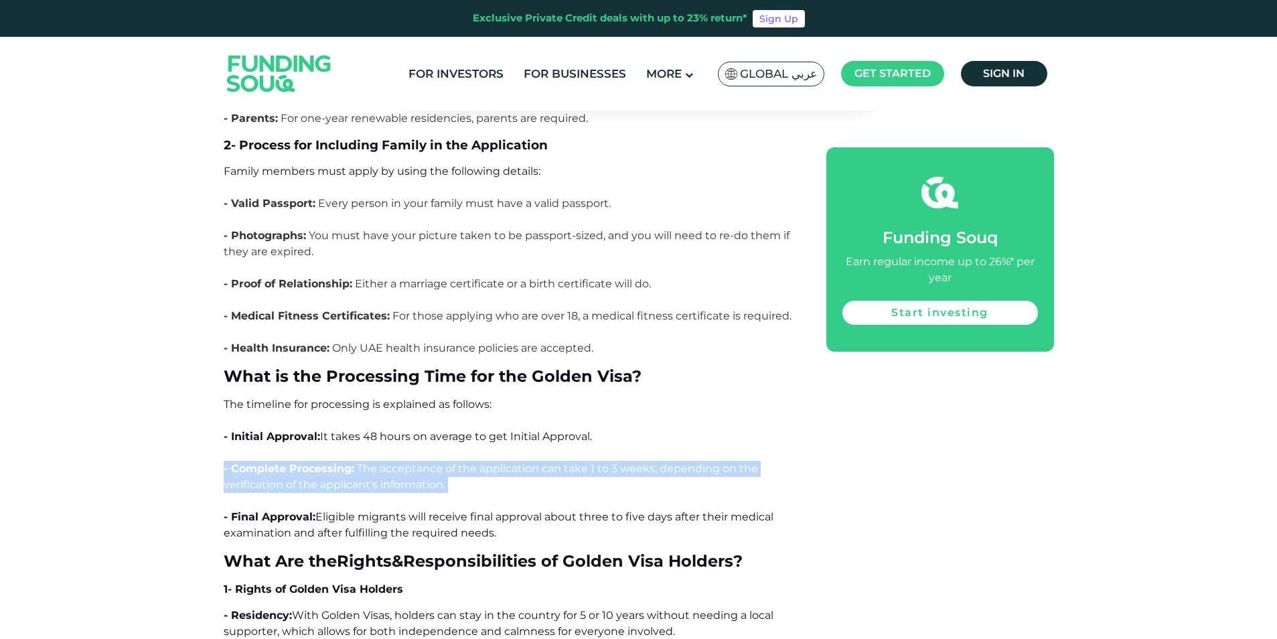
click at [391, 462] on span "The acceptance of the application can take 1 to 3 weeks, depending on the verif…" at bounding box center [491, 476] width 534 height 29
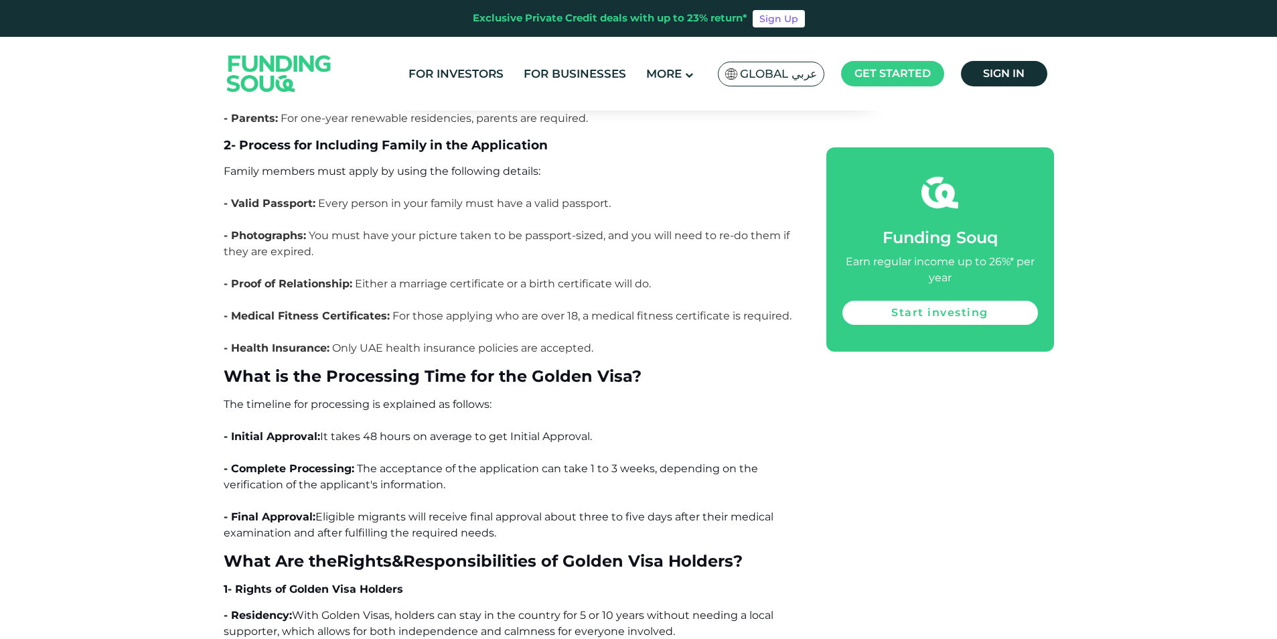
drag, startPoint x: 391, startPoint y: 380, endPoint x: 436, endPoint y: 422, distance: 61.1
click at [436, 510] on span "Eligible migrants will receive final approval about three to five days after th…" at bounding box center [499, 524] width 550 height 29
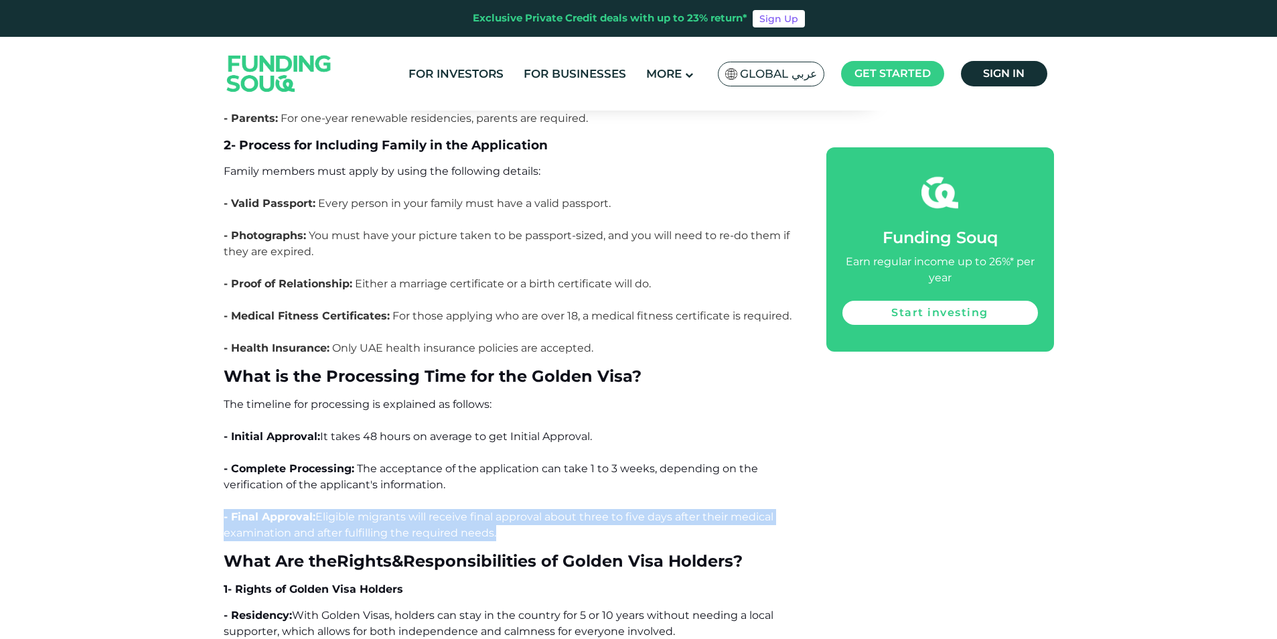
click at [436, 510] on span "Eligible migrants will receive final approval about three to five days after th…" at bounding box center [499, 524] width 550 height 29
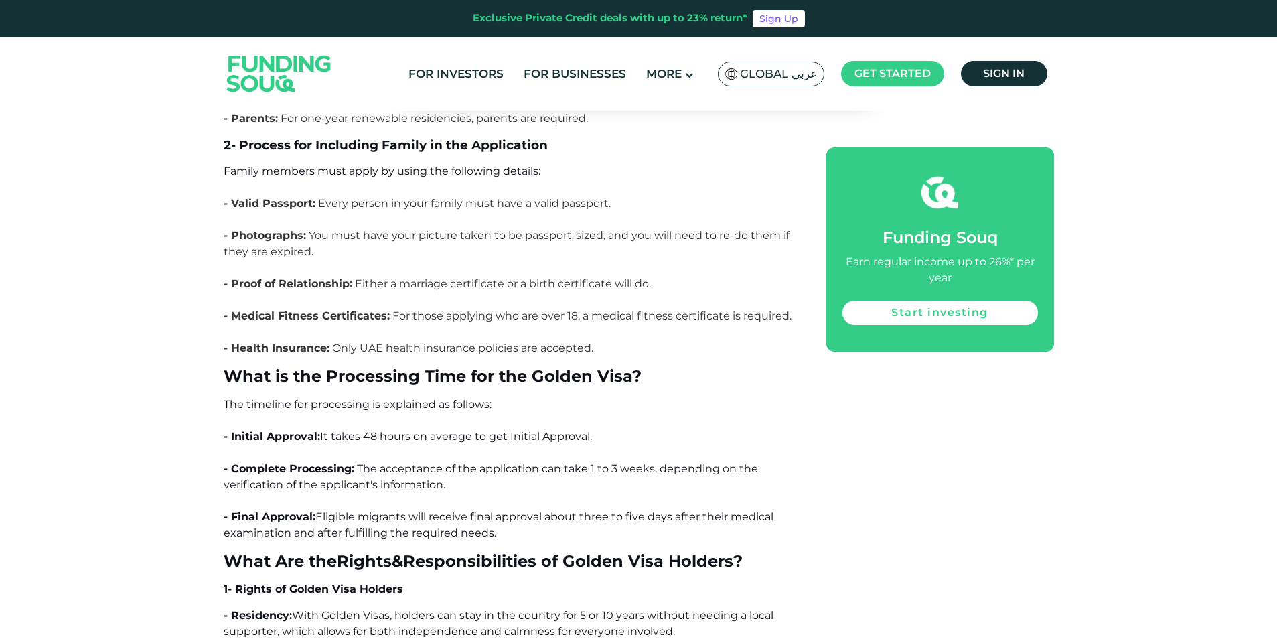
drag, startPoint x: 436, startPoint y: 422, endPoint x: 367, endPoint y: 387, distance: 77.2
click at [367, 462] on span "The acceptance of the application can take 1 to 3 weeks, depending on the verif…" at bounding box center [491, 476] width 534 height 29
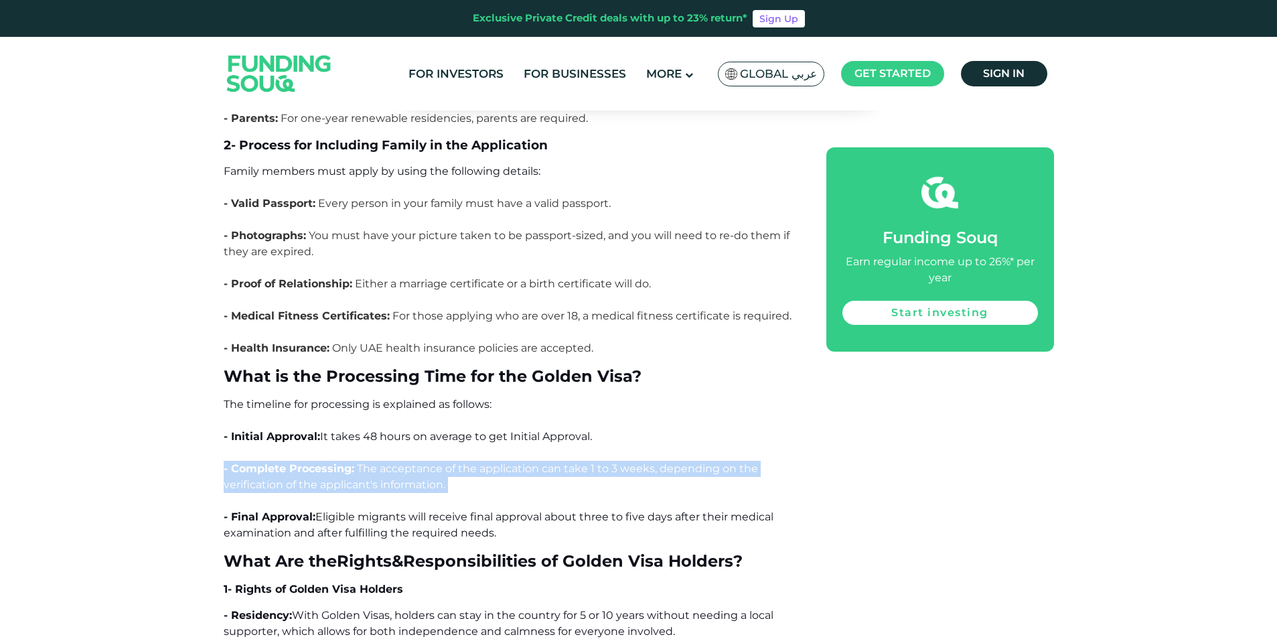
click at [367, 462] on span "The acceptance of the application can take 1 to 3 weeks, depending on the verif…" at bounding box center [491, 476] width 534 height 29
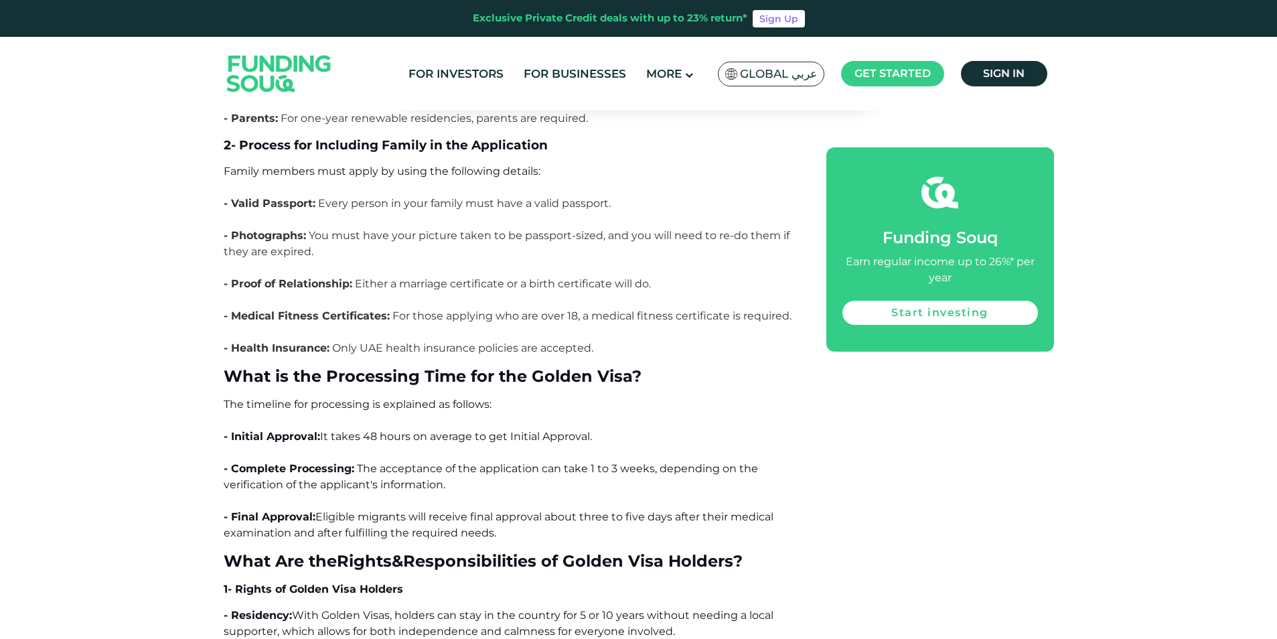
drag, startPoint x: 367, startPoint y: 387, endPoint x: 458, endPoint y: 418, distance: 96.3
click at [458, 510] on span "Eligible migrants will receive final approval about three to five days after th…" at bounding box center [499, 524] width 550 height 29
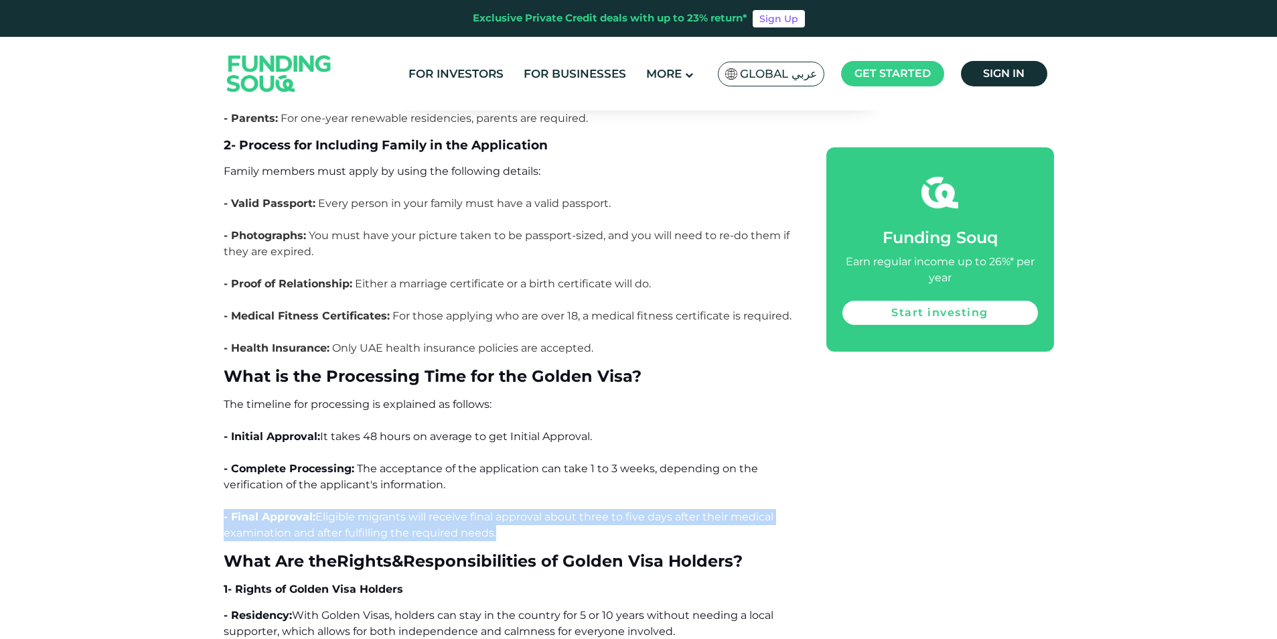
click at [458, 510] on span "Eligible migrants will receive final approval about three to five days after th…" at bounding box center [499, 524] width 550 height 29
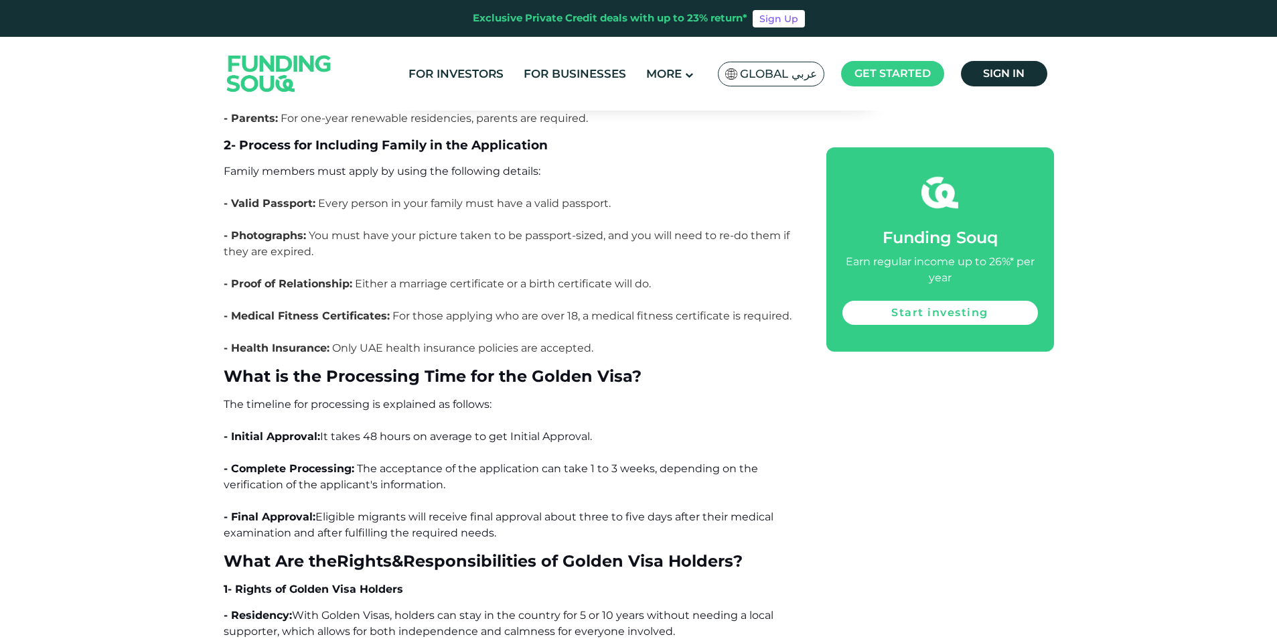
drag, startPoint x: 458, startPoint y: 418, endPoint x: 396, endPoint y: 374, distance: 76.2
click at [396, 462] on span "The acceptance of the application can take 1 to 3 weeks, depending on the verif…" at bounding box center [491, 476] width 534 height 29
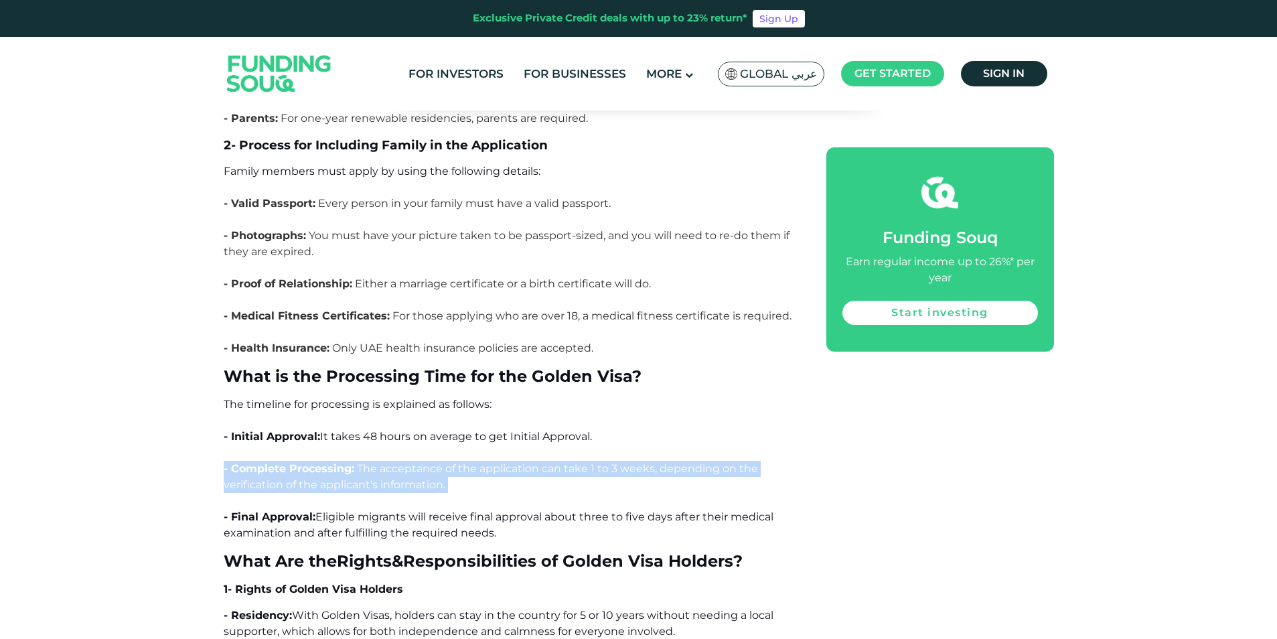
click at [396, 462] on span "The acceptance of the application can take 1 to 3 weeks, depending on the verif…" at bounding box center [491, 476] width 534 height 29
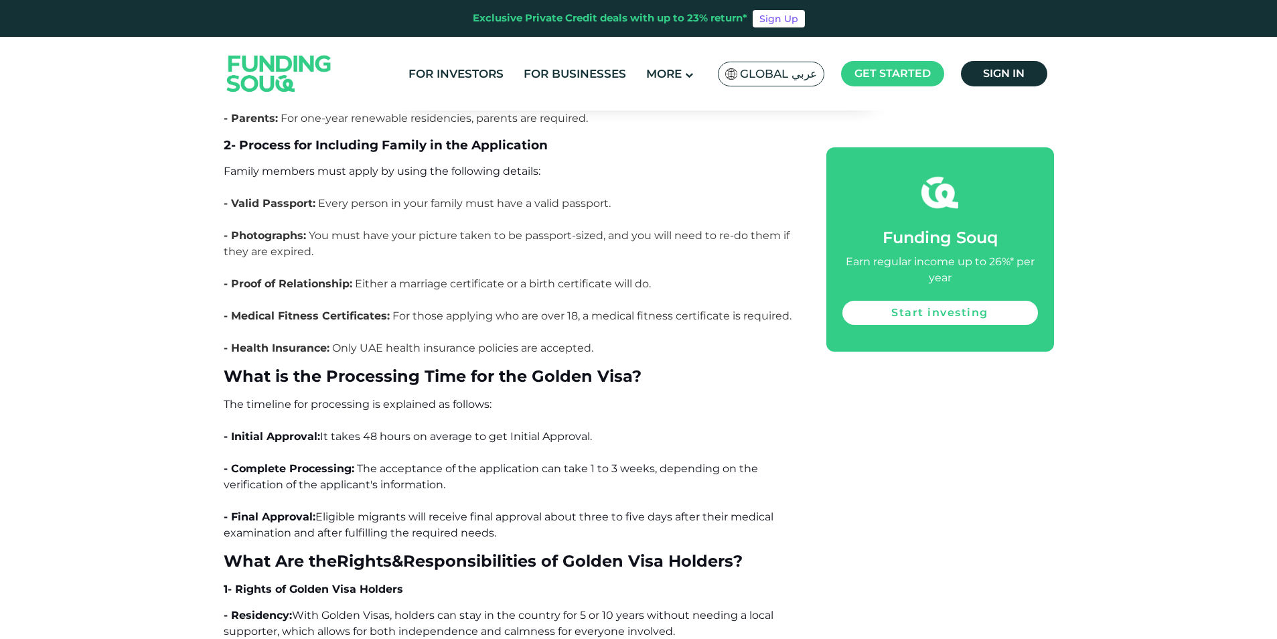
drag, startPoint x: 396, startPoint y: 374, endPoint x: 534, endPoint y: 414, distance: 143.8
click at [536, 510] on span "Eligible migrants will receive final approval about three to five days after th…" at bounding box center [499, 524] width 550 height 29
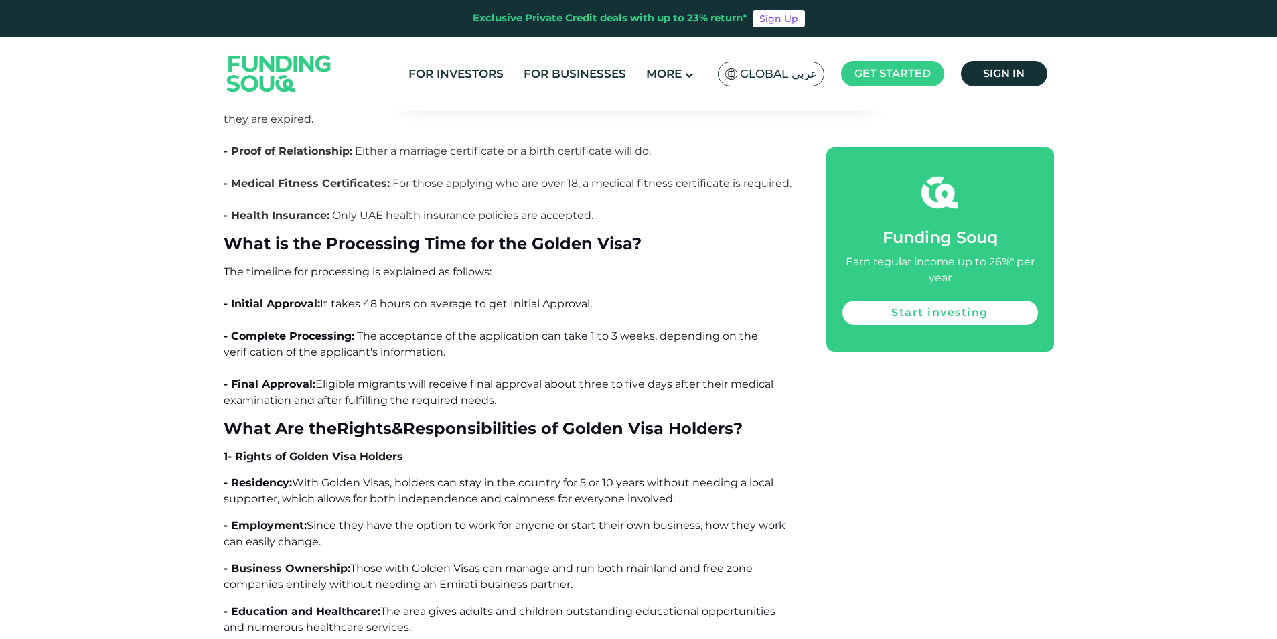
scroll to position [6293, 0]
